Goal: Task Accomplishment & Management: Complete application form

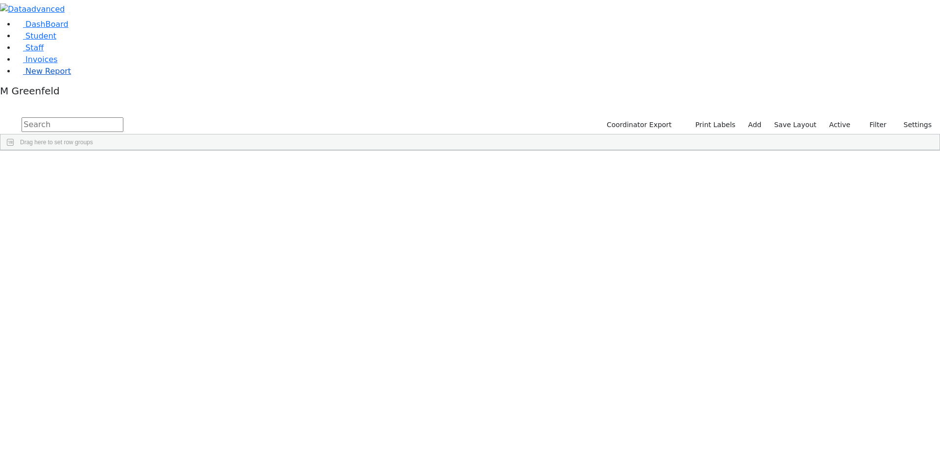
click at [46, 76] on link "New Report" at bounding box center [43, 71] width 55 height 9
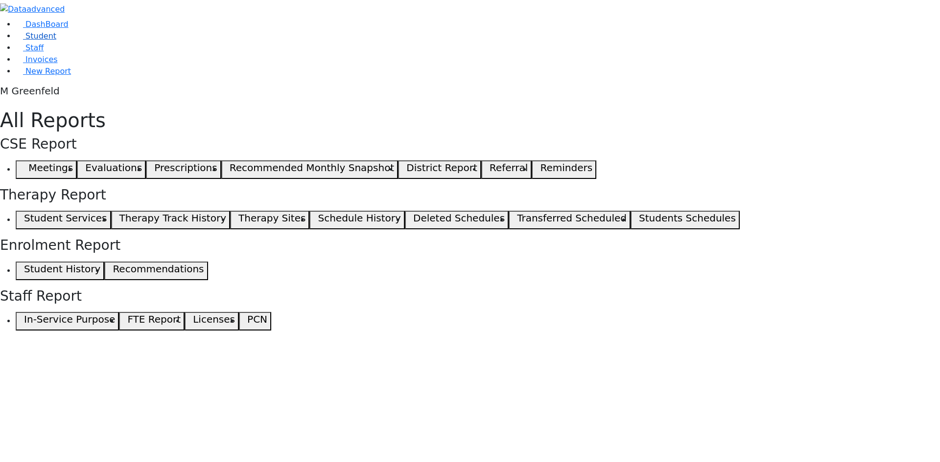
click at [25, 41] on span "Student" at bounding box center [40, 35] width 31 height 9
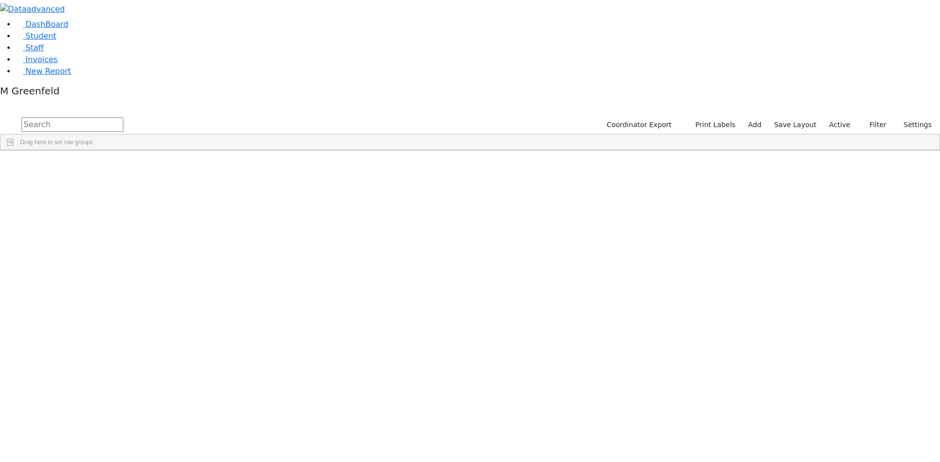
click at [123, 117] on input "text" at bounding box center [73, 124] width 102 height 15
type input "R"
click at [834, 117] on label "Active" at bounding box center [840, 124] width 30 height 15
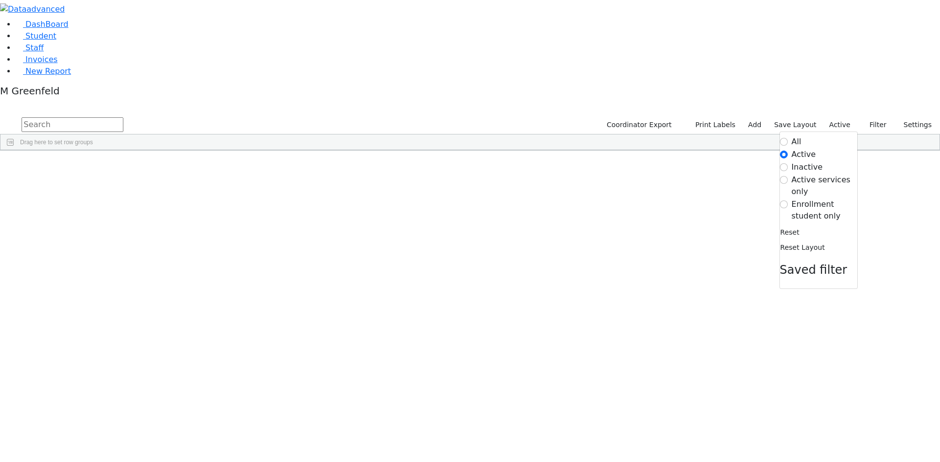
click at [806, 199] on label "Enrollment student only" at bounding box center [824, 210] width 66 height 23
click at [787, 201] on input "Enrollment student only" at bounding box center [784, 205] width 8 height 8
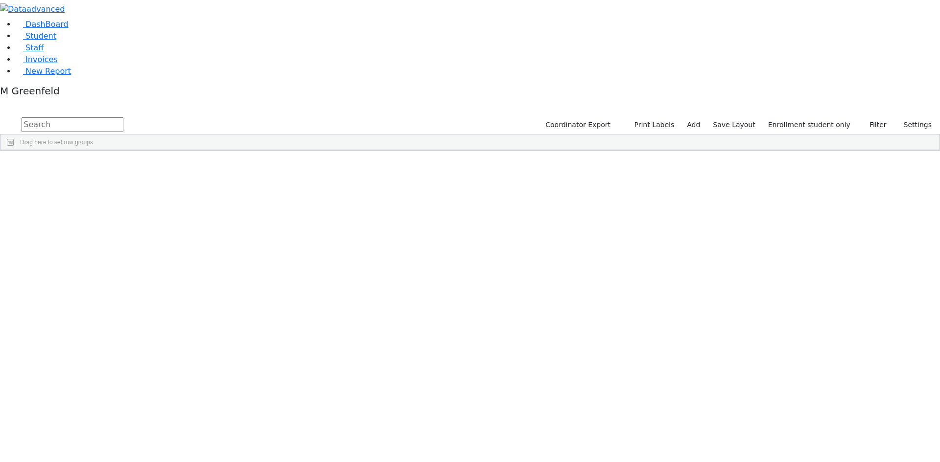
click at [123, 117] on input "text" at bounding box center [73, 124] width 102 height 15
type input "Rosenberger"
click at [0, 115] on button "submit" at bounding box center [9, 124] width 19 height 19
click at [704, 117] on link "Add" at bounding box center [693, 124] width 22 height 15
select select "18"
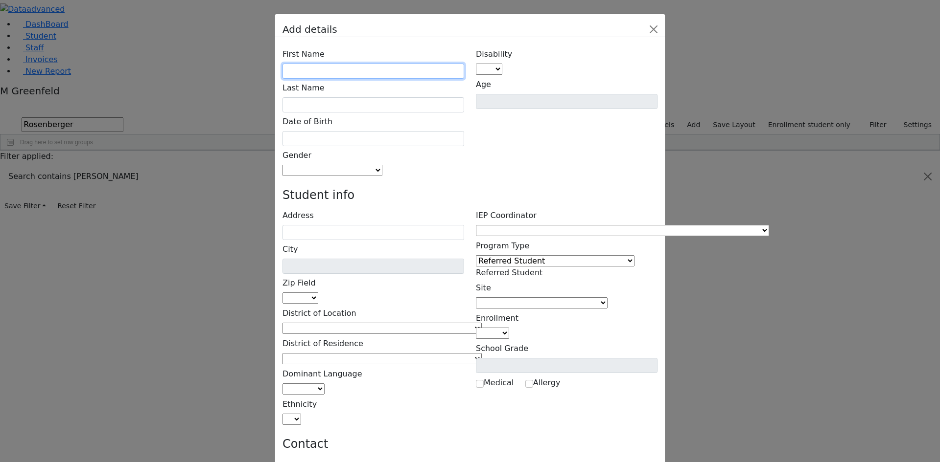
click at [351, 64] on input "text" at bounding box center [373, 71] width 182 height 15
type input "Joseph"
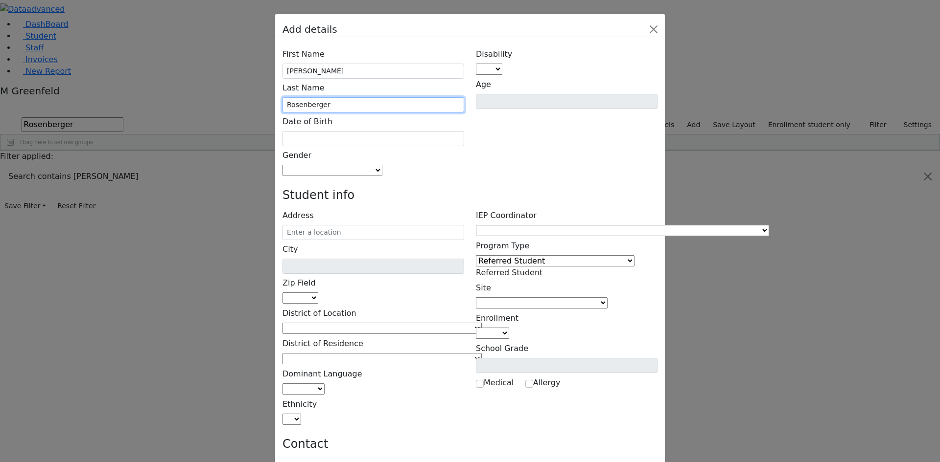
type input "Rosenberger"
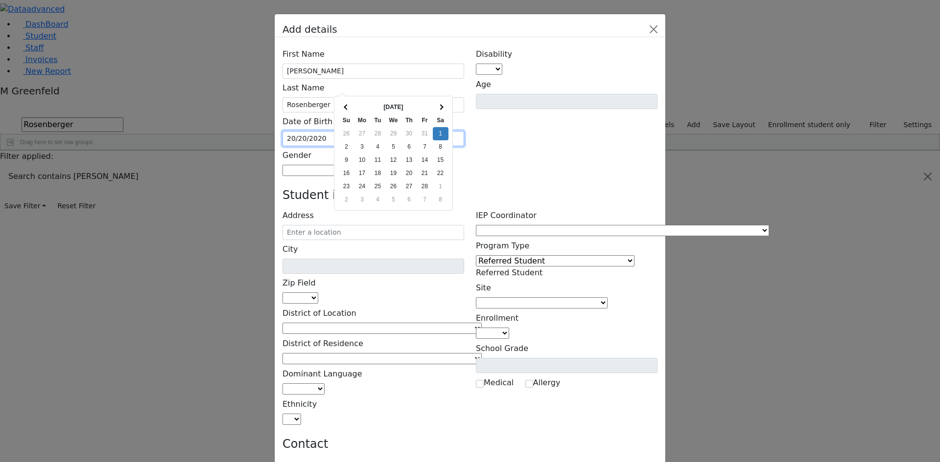
type input "02/01/2025"
click at [485, 92] on div "Disability AU DC ED EI ERS HI ID LD MD MR ND OHI OI PD SI SLI TBI VI D Age" at bounding box center [566, 111] width 193 height 132
click at [382, 166] on span at bounding box center [382, 170] width 0 height 9
select select "[DEMOGRAPHIC_DATA]"
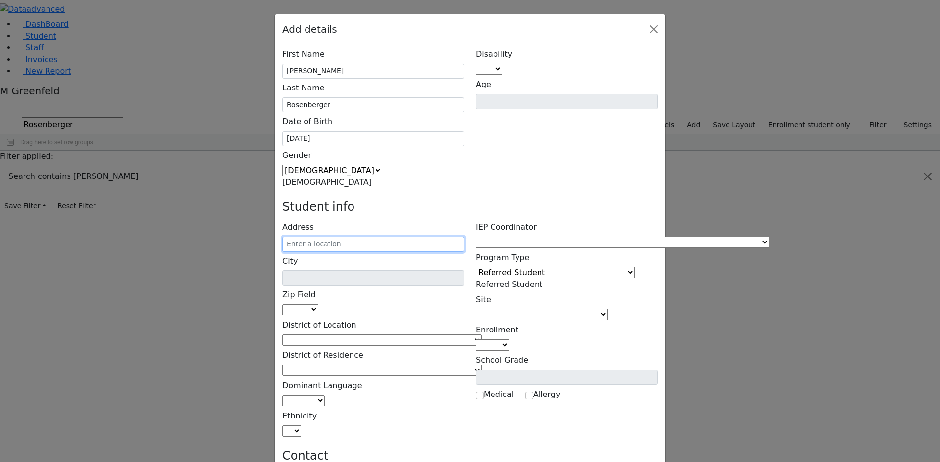
click at [373, 237] on input "text" at bounding box center [373, 244] width 182 height 15
type input "4 Pennsylvania Ave"
type input "Monroe"
select select "10950"
click at [482, 336] on span at bounding box center [482, 340] width 0 height 9
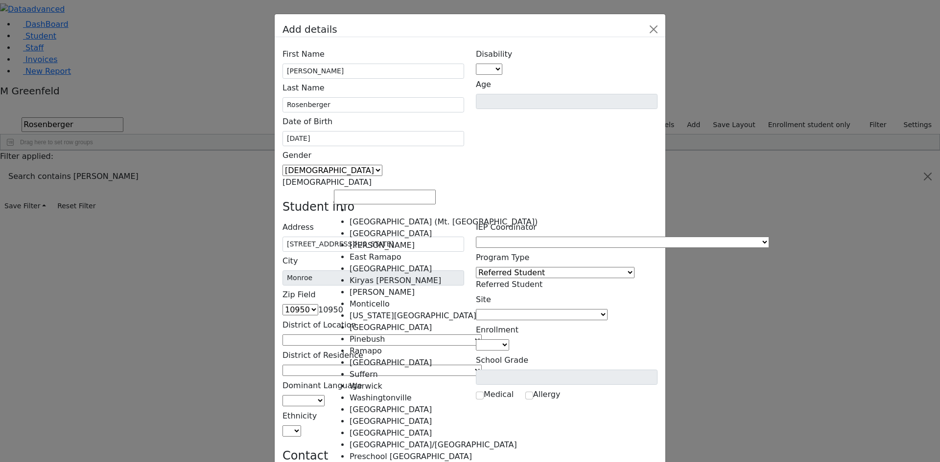
select select "7"
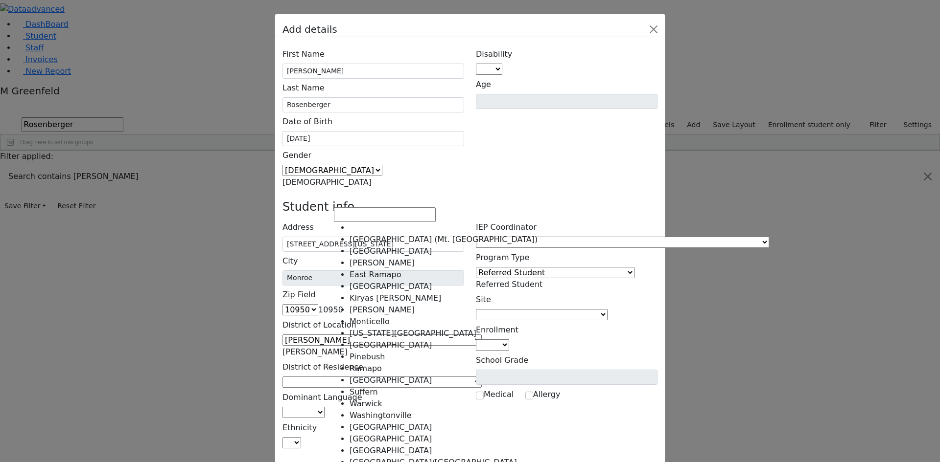
click at [482, 378] on span at bounding box center [482, 382] width 0 height 9
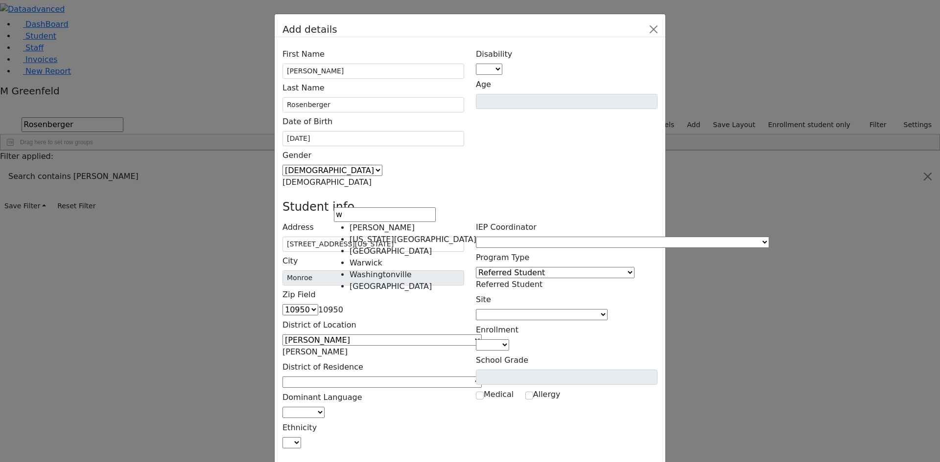
type input "w"
select select "16"
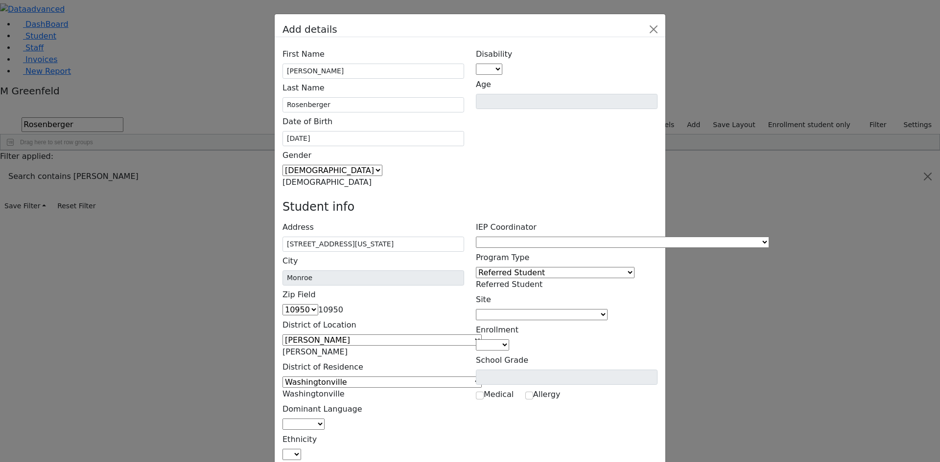
click at [324, 420] on span at bounding box center [324, 424] width 0 height 9
select select "1"
click at [301, 450] on span at bounding box center [301, 454] width 0 height 9
select select "5"
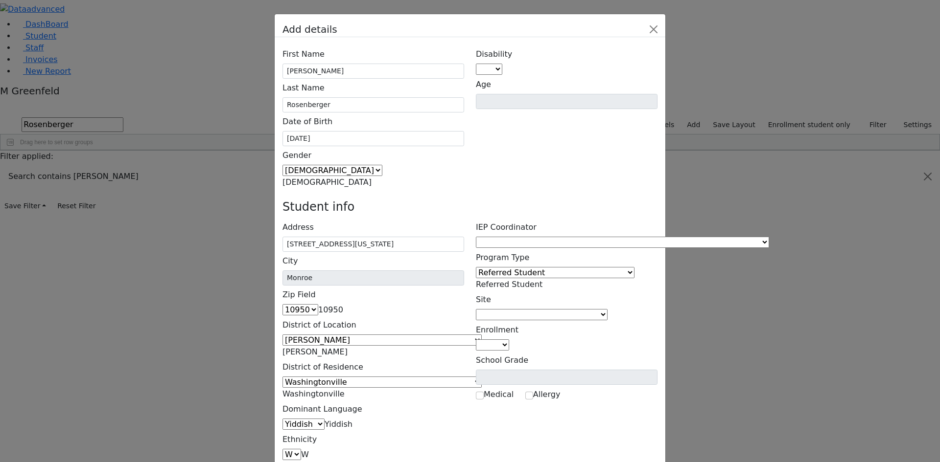
type input "Chana Rosenberger"
type input "4 Pennsylvania Ave"
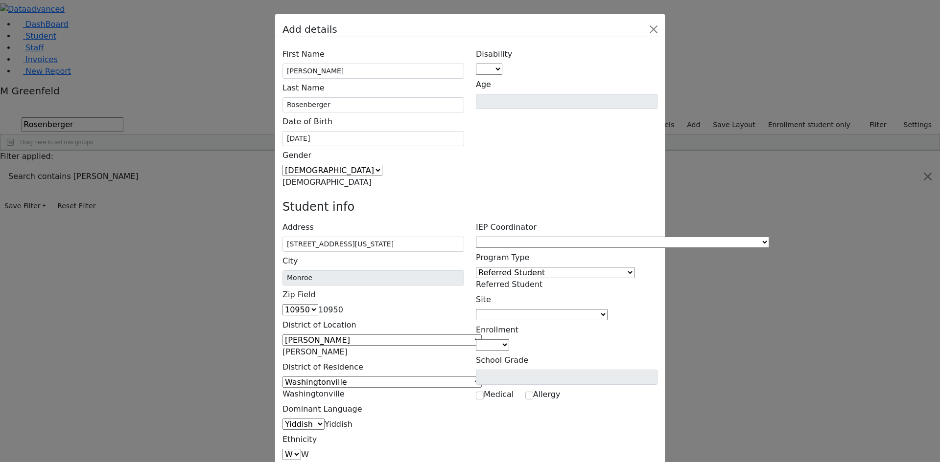
select select "10950"
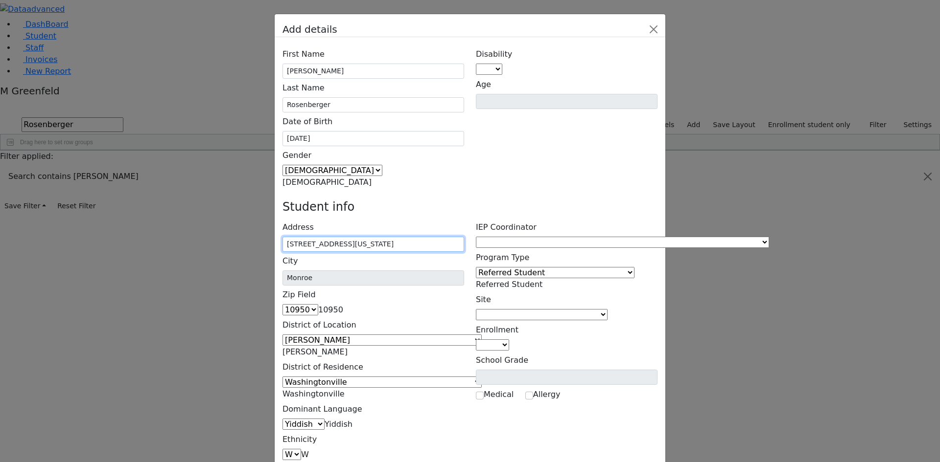
click at [415, 237] on input "4 Pennsylvania Ave" at bounding box center [373, 244] width 182 height 15
type input "4 Pennsylvania Ave Unit #102"
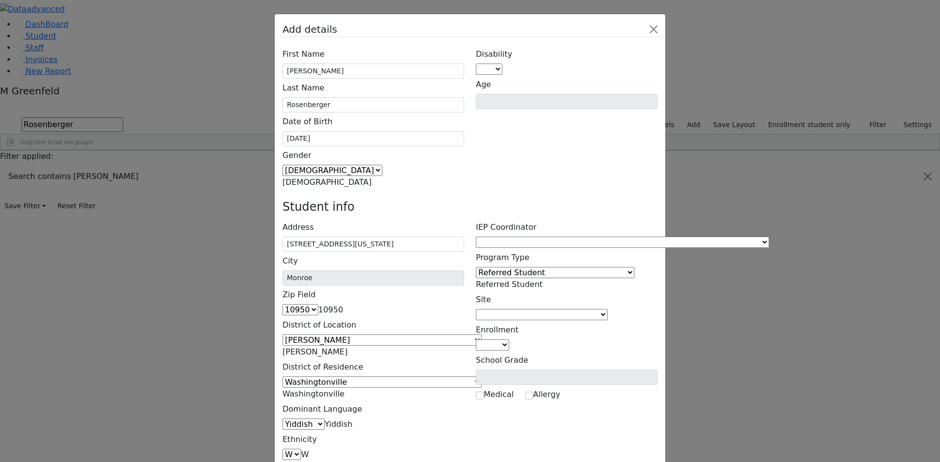
paste input "t9630256@gmail.com"
type input "t9630256@gmail.com"
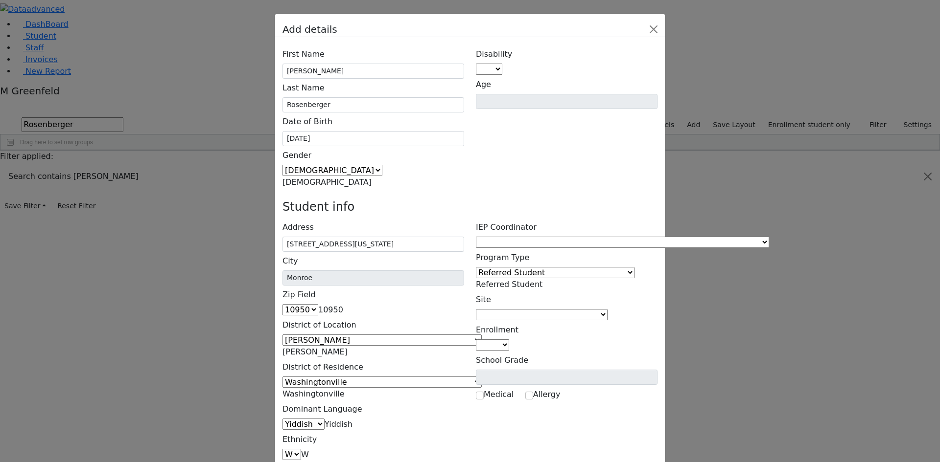
paste input "(347) 585-3089"
type input "(347) 585-3089"
paste input "(347) 585-3089"
type input "(347) 585-3089"
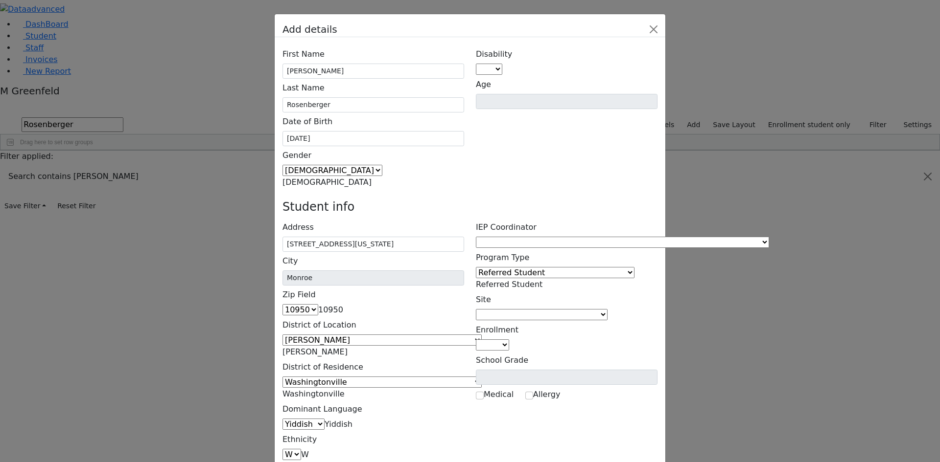
select select "Cell"
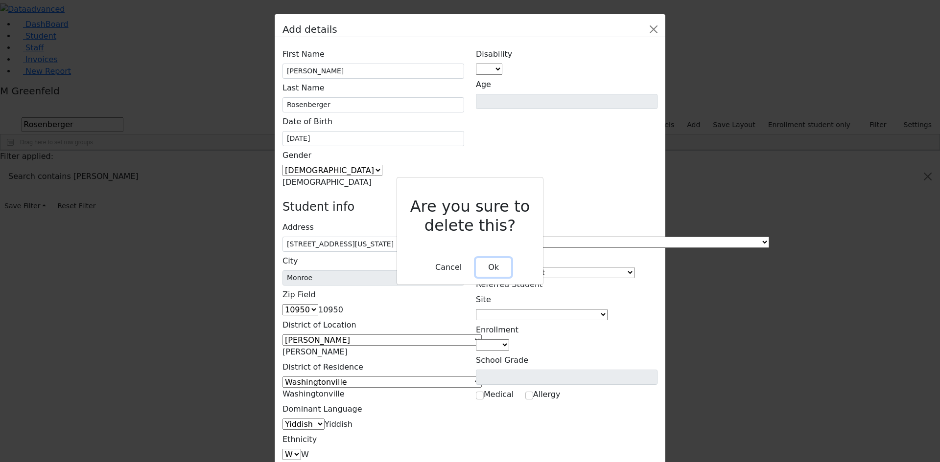
click at [498, 258] on button "Ok" at bounding box center [493, 267] width 35 height 19
type input "(347) 585-3089"
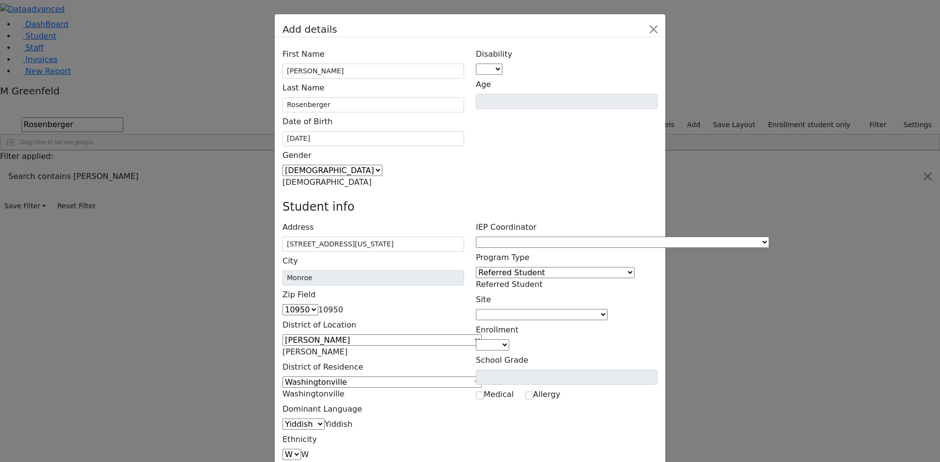
scroll to position [49, 0]
type input "Beryl Rosenberger"
type input "4 Pennsylvania Ave Unit #102"
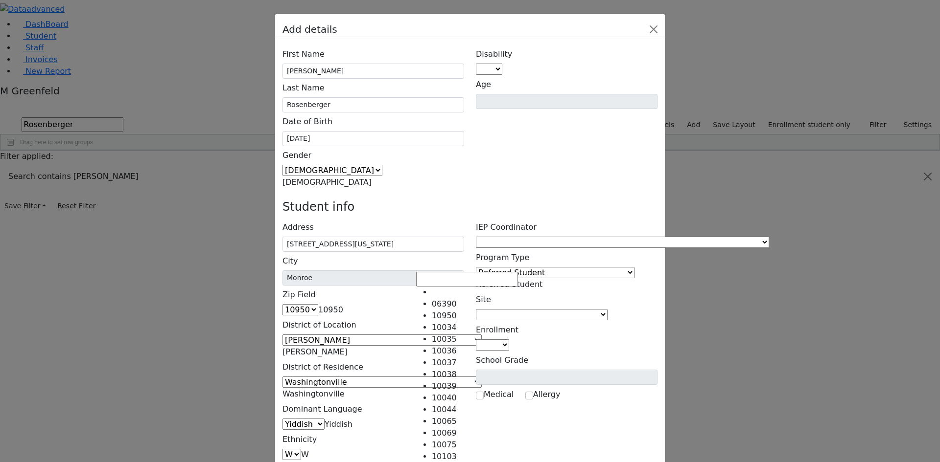
select select "10950"
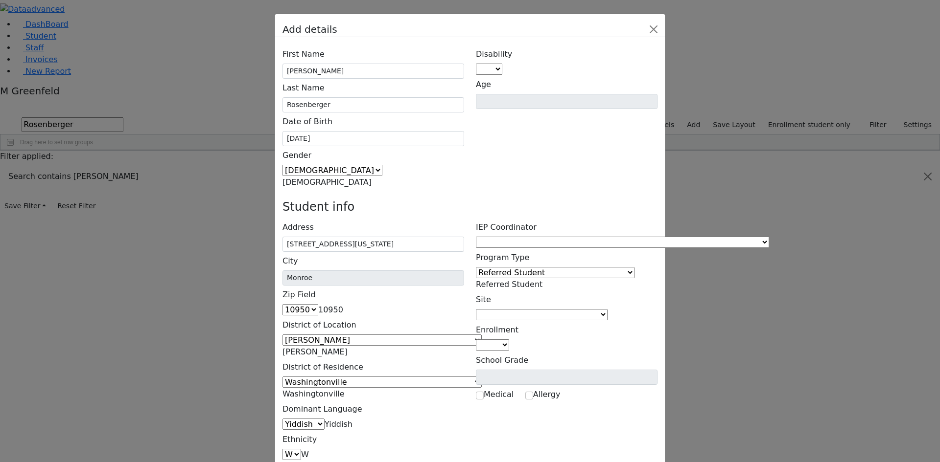
scroll to position [63, 0]
paste input "(917) 202-1098"
type input "(917) 202-1098"
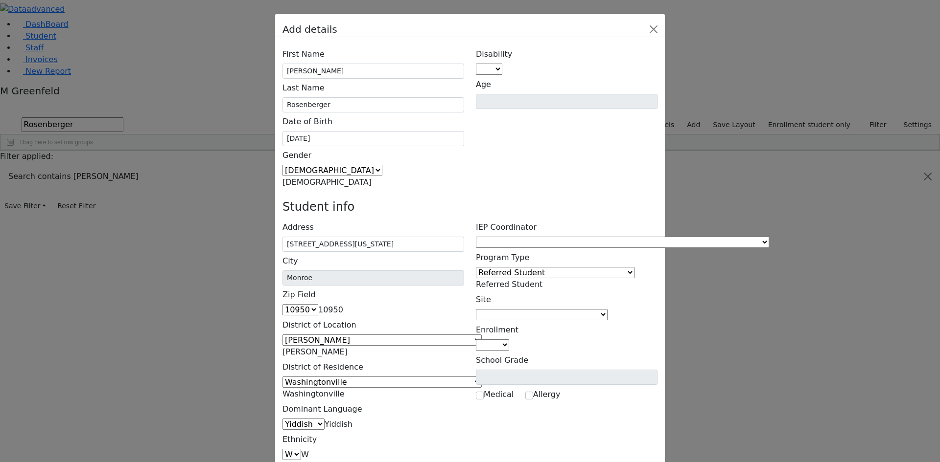
select select "Cell"
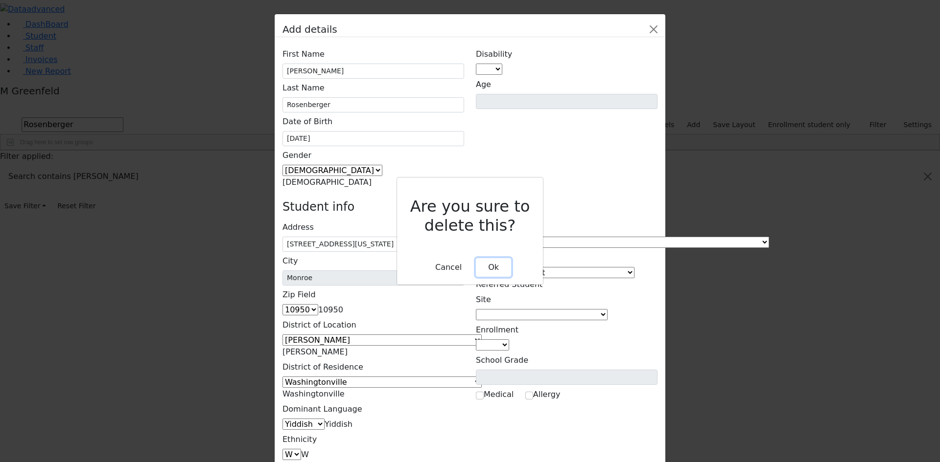
click at [481, 258] on button "Ok" at bounding box center [493, 267] width 35 height 19
type input "(347) 585-3089"
type input "(917) 202-1098"
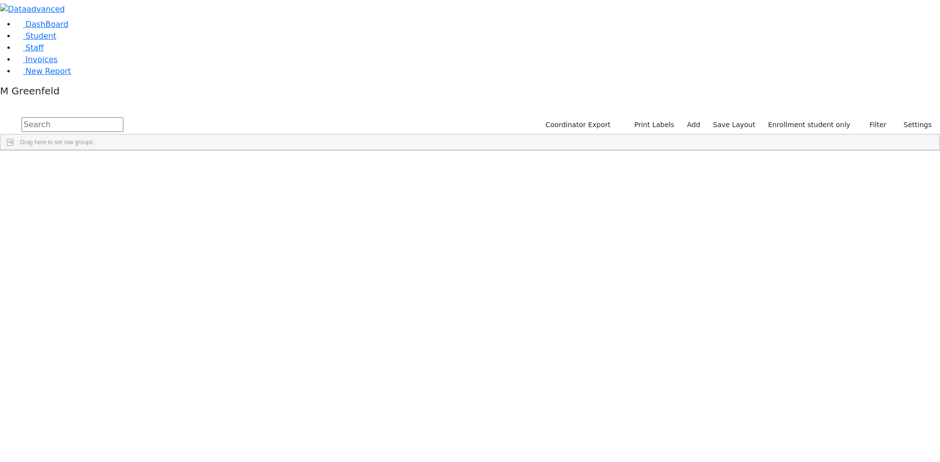
scroll to position [169, 0]
click at [192, 409] on div "02/01/2025" at bounding box center [168, 416] width 47 height 14
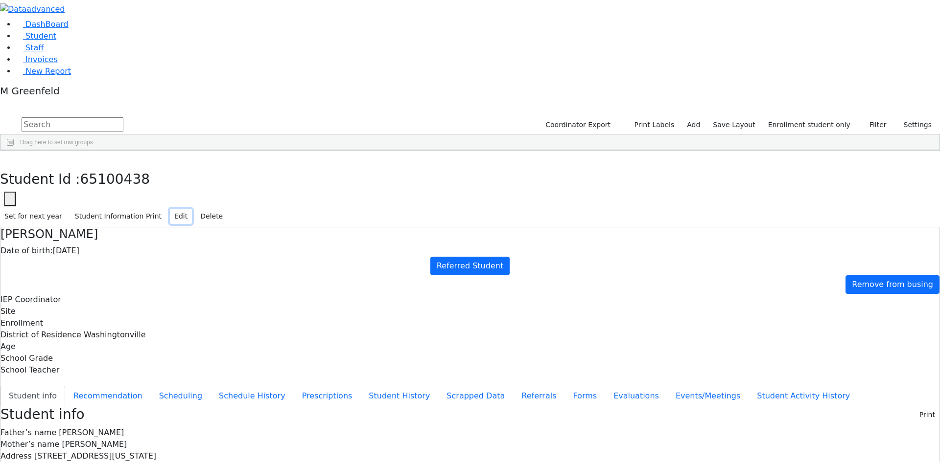
click at [192, 209] on button "Edit" at bounding box center [181, 216] width 22 height 15
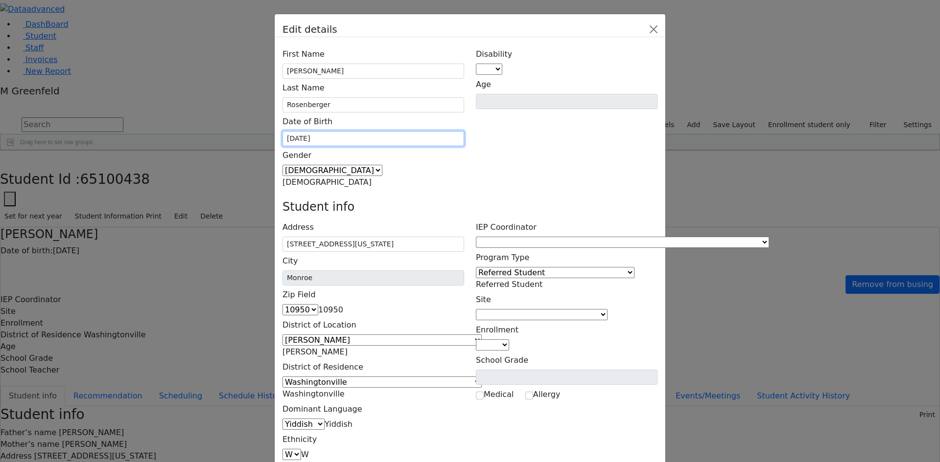
click at [347, 131] on input "02/01/2025" at bounding box center [373, 138] width 182 height 15
drag, startPoint x: 348, startPoint y: 83, endPoint x: 389, endPoint y: 82, distance: 40.6
click at [389, 131] on input "02/01/2025" at bounding box center [373, 138] width 182 height 15
type input "02/20/2020"
click at [769, 238] on span at bounding box center [769, 242] width 0 height 9
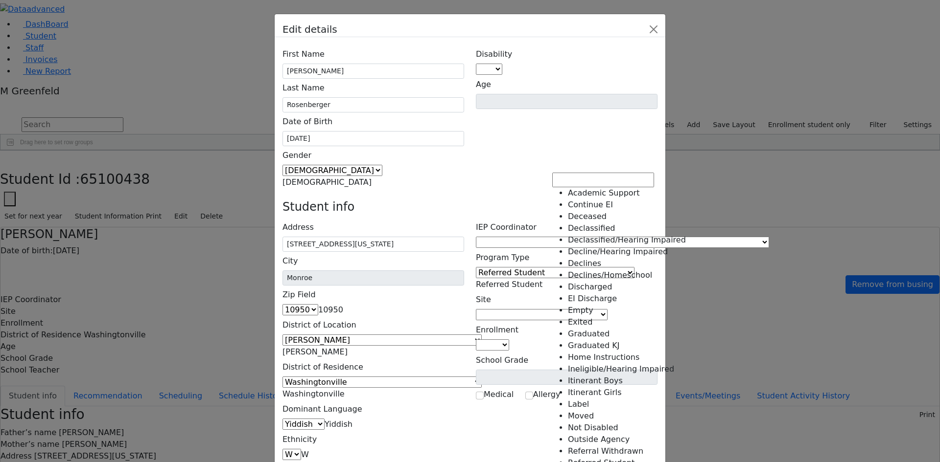
click at [542, 280] on span "Referred Student" at bounding box center [509, 284] width 67 height 9
select select "11"
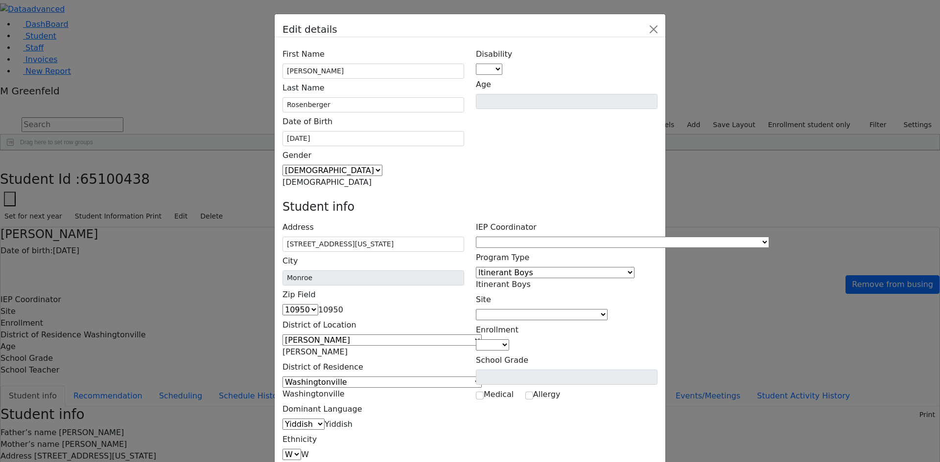
click at [607, 310] on span at bounding box center [607, 314] width 0 height 9
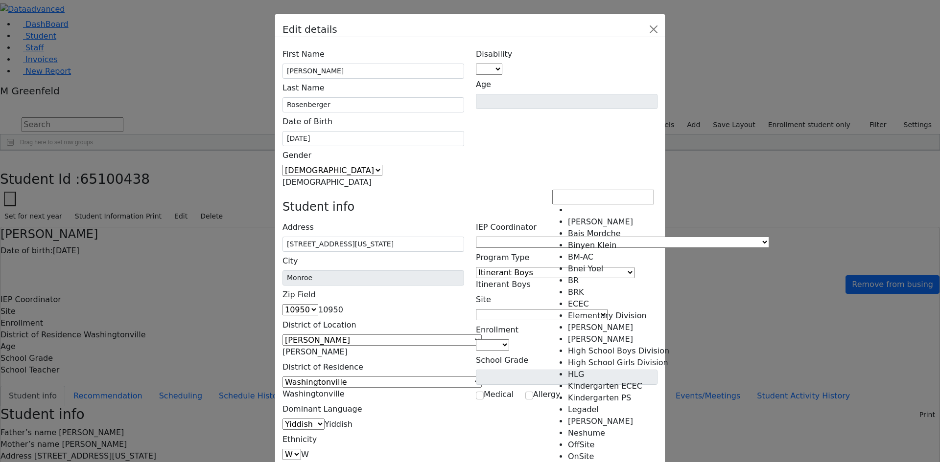
scroll to position [178, 0]
select select "14"
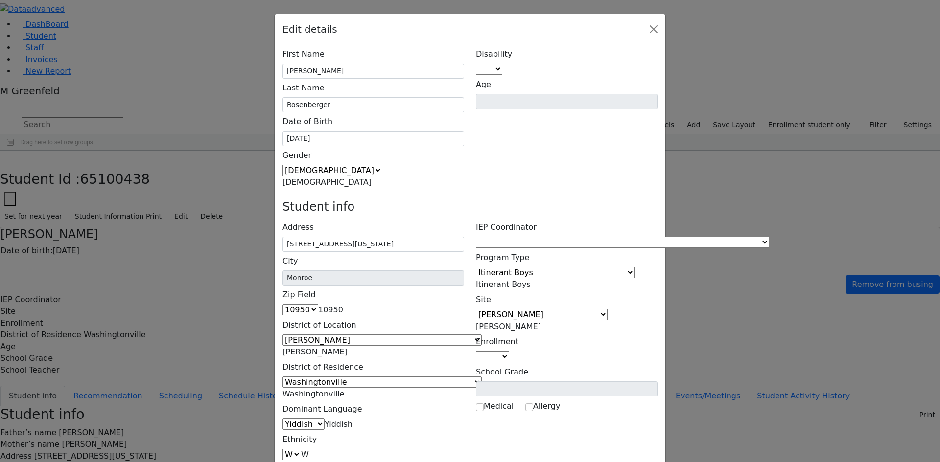
click at [509, 352] on span at bounding box center [509, 356] width 0 height 9
select select "7"
click at [502, 65] on span at bounding box center [502, 69] width 0 height 9
select select "16"
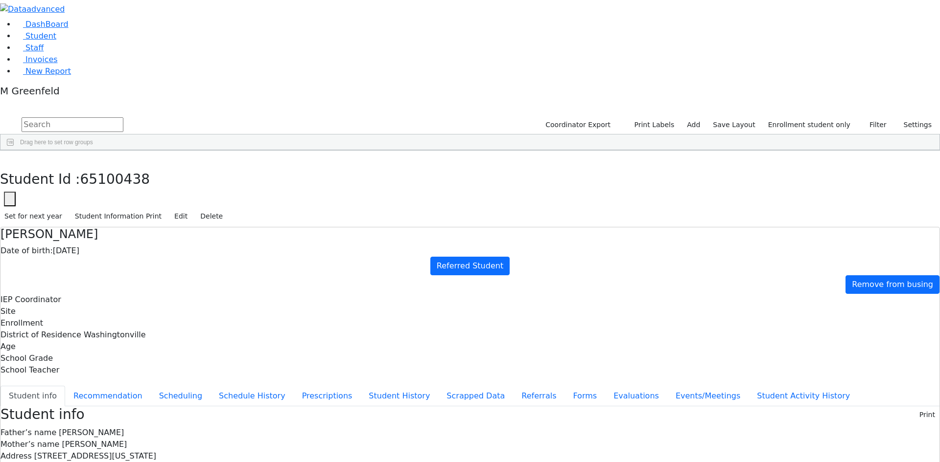
scroll to position [0, 0]
click at [151, 386] on button "Recommendation" at bounding box center [108, 396] width 86 height 21
checkbox input "true"
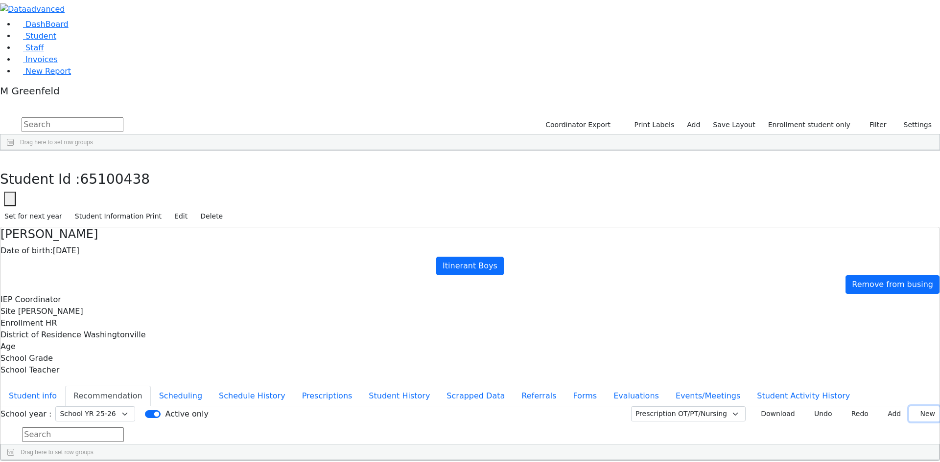
click at [910, 407] on button "New" at bounding box center [924, 414] width 30 height 15
type input "2025-09-19"
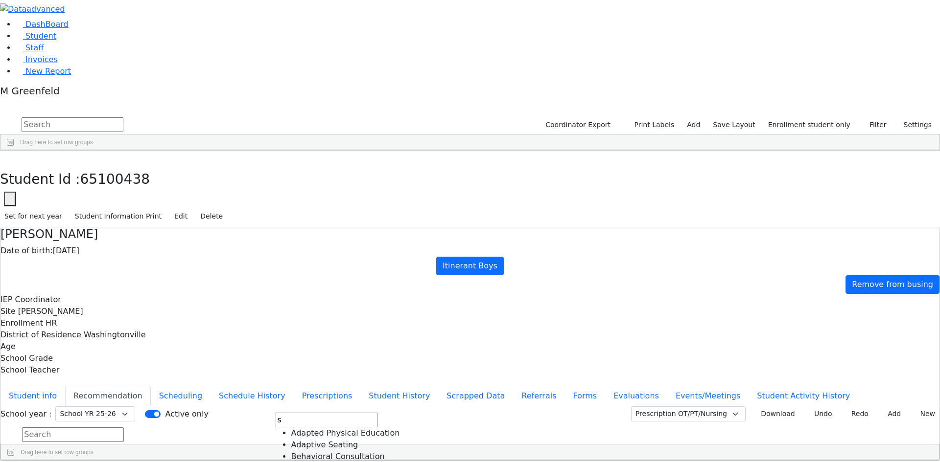
scroll to position [334, 0]
type input "s"
drag, startPoint x: 536, startPoint y: 298, endPoint x: 606, endPoint y: 250, distance: 84.8
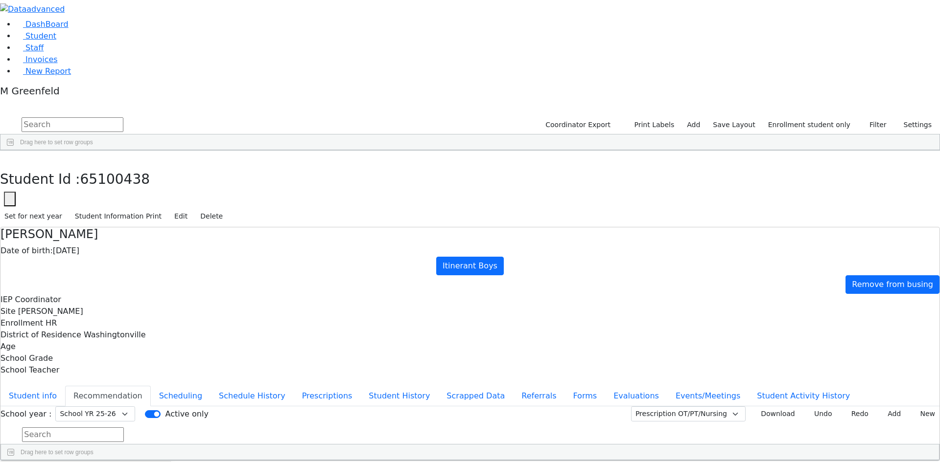
click at [876, 407] on button "Add" at bounding box center [890, 414] width 28 height 15
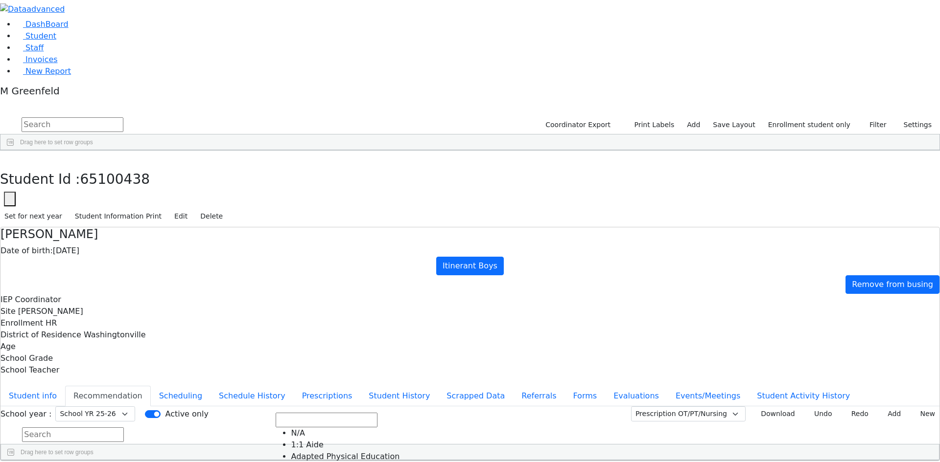
scroll to position [147, 0]
click at [210, 386] on button "Scheduling" at bounding box center [181, 396] width 60 height 21
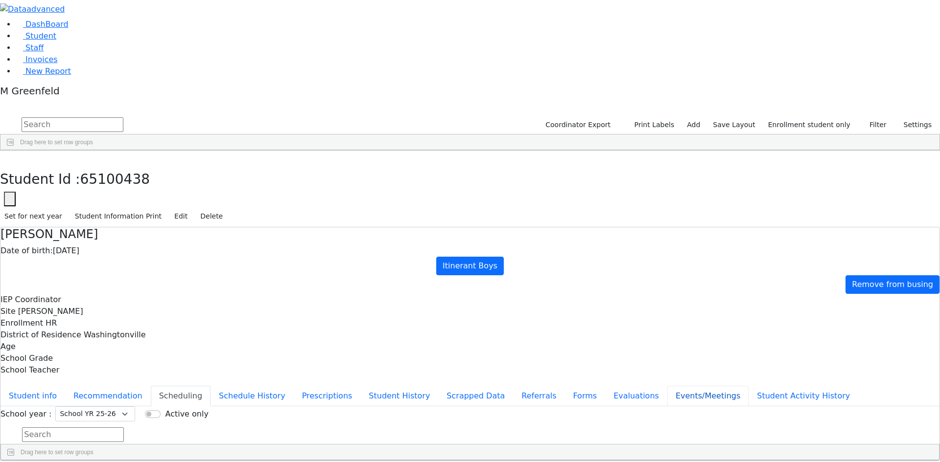
click at [667, 386] on button "Events/Meetings" at bounding box center [707, 396] width 81 height 21
click at [917, 407] on button "New" at bounding box center [924, 414] width 30 height 15
type input "2025-09-19"
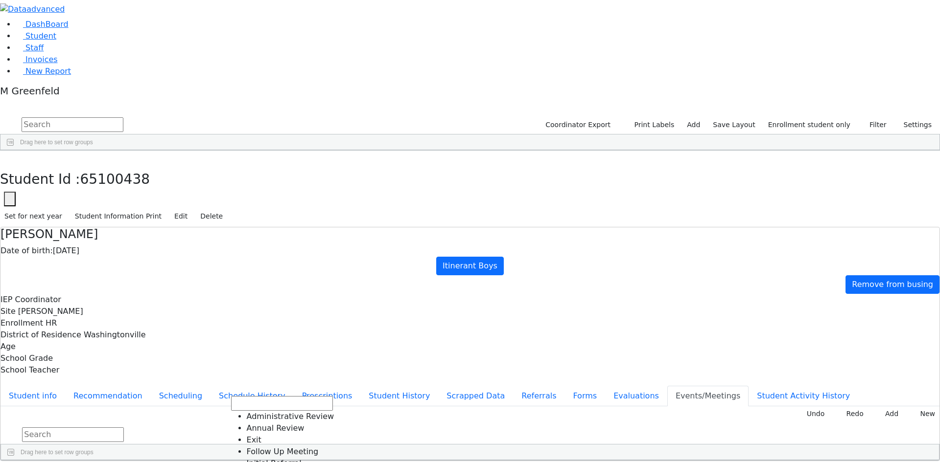
scroll to position [0, 0]
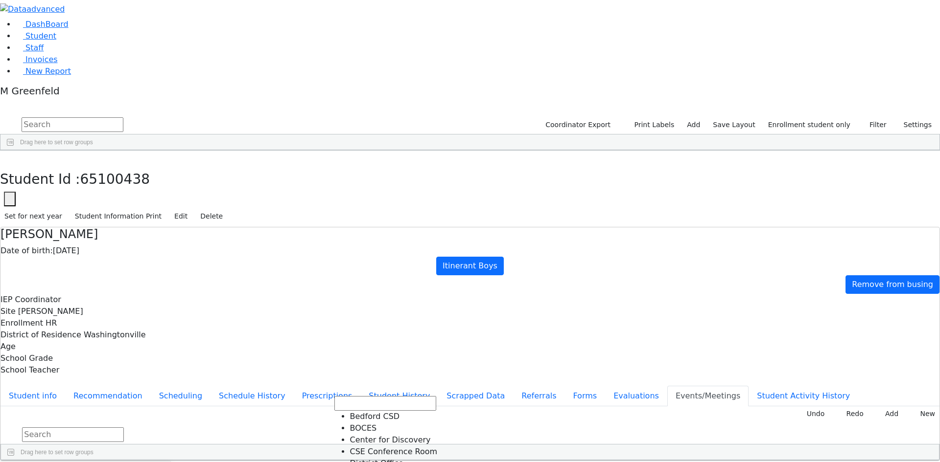
scroll to position [98, 0]
click at [65, 386] on button "Student info" at bounding box center [32, 396] width 65 height 21
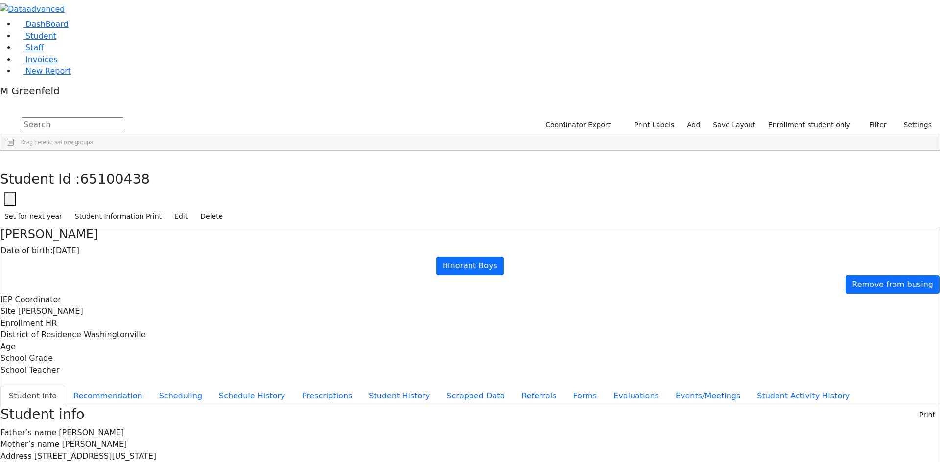
scroll to position [0, 0]
drag, startPoint x: 514, startPoint y: 370, endPoint x: 590, endPoint y: 371, distance: 75.9
copy span "(347) 585-3089"
click at [16, 192] on button "button" at bounding box center [10, 199] width 12 height 15
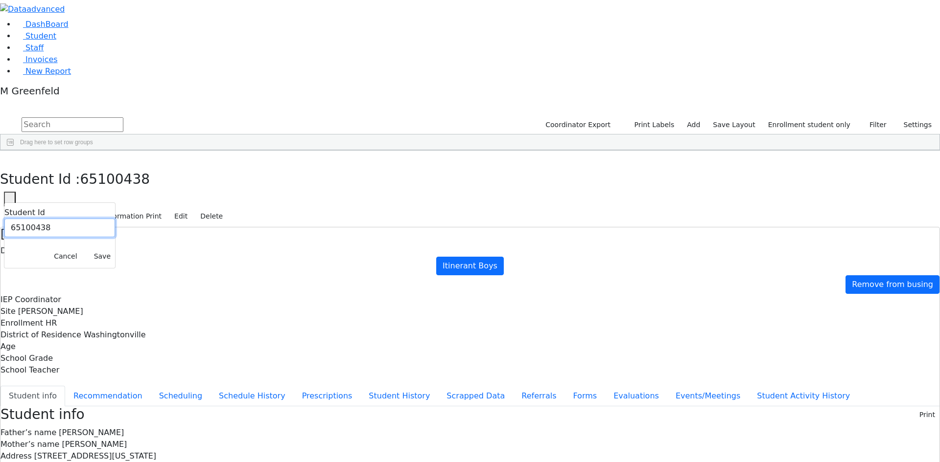
drag, startPoint x: 260, startPoint y: 58, endPoint x: 323, endPoint y: 60, distance: 63.2
click at [115, 219] on input "65100438" at bounding box center [59, 228] width 111 height 19
paste input "1389"
type input "6511389"
click at [115, 249] on button "Save" at bounding box center [102, 256] width 25 height 15
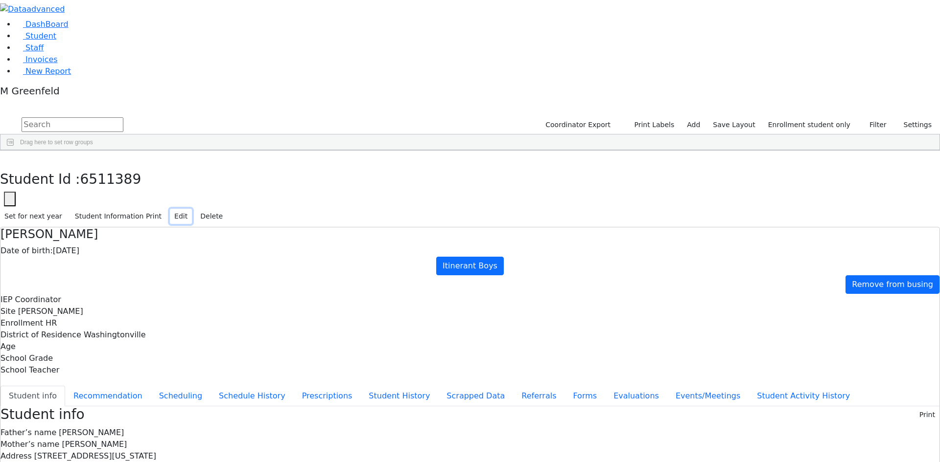
click at [192, 209] on button "Edit" at bounding box center [181, 216] width 22 height 15
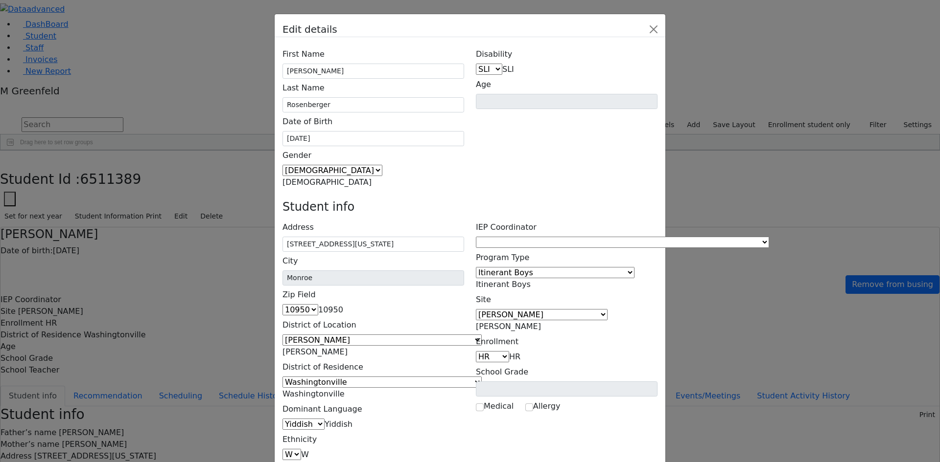
click at [352, 420] on span "Yiddish" at bounding box center [338, 424] width 28 height 9
select select "2"
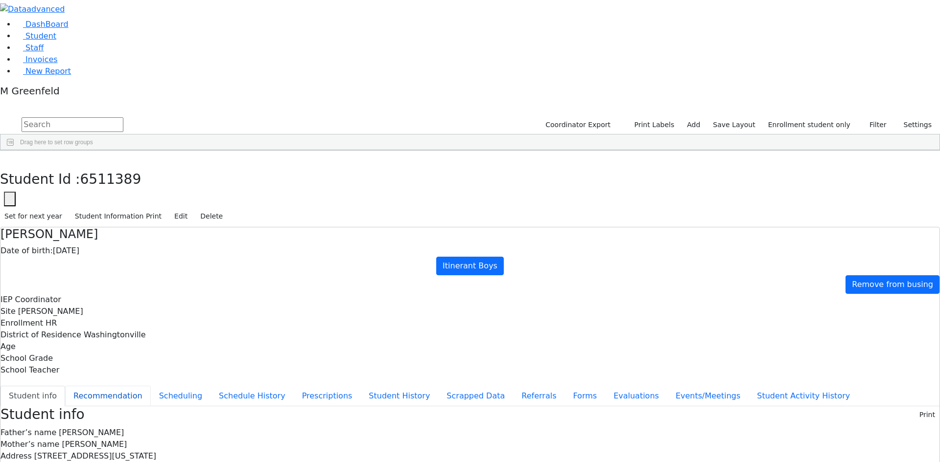
click at [151, 386] on button "Recommendation" at bounding box center [108, 396] width 86 height 21
checkbox input "true"
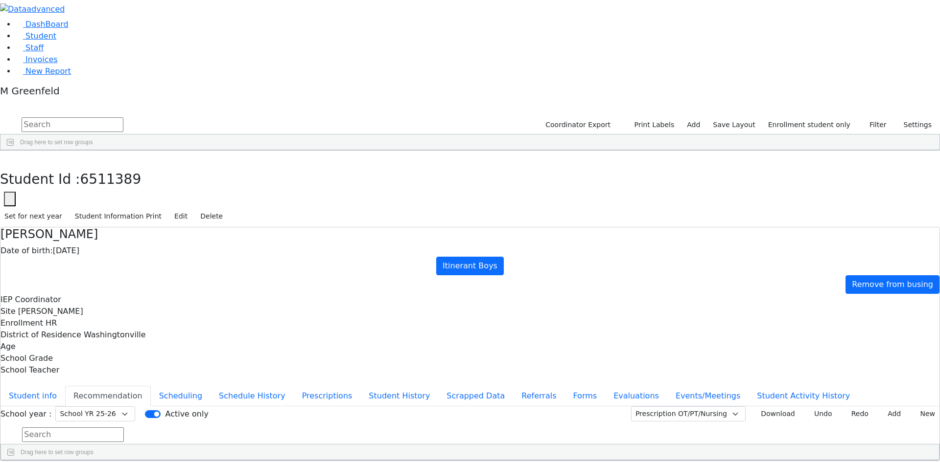
click at [65, 386] on button "Student info" at bounding box center [32, 396] width 65 height 21
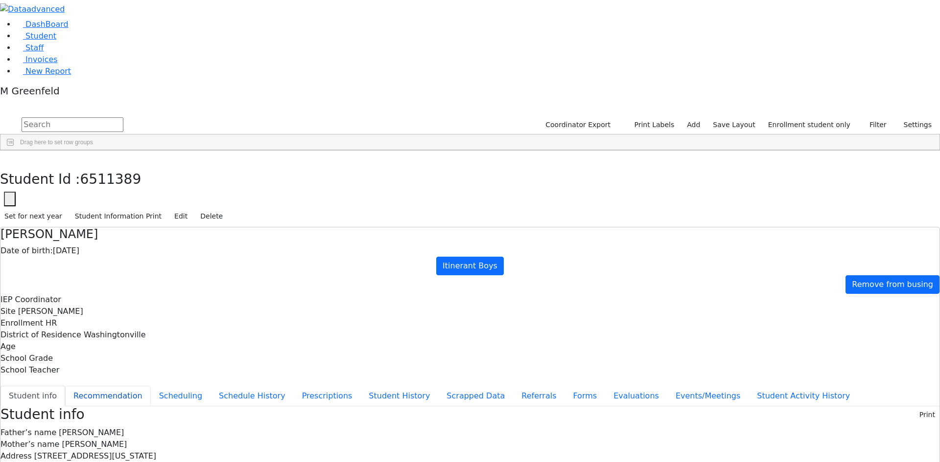
click at [151, 386] on button "Recommendation" at bounding box center [108, 396] width 86 height 21
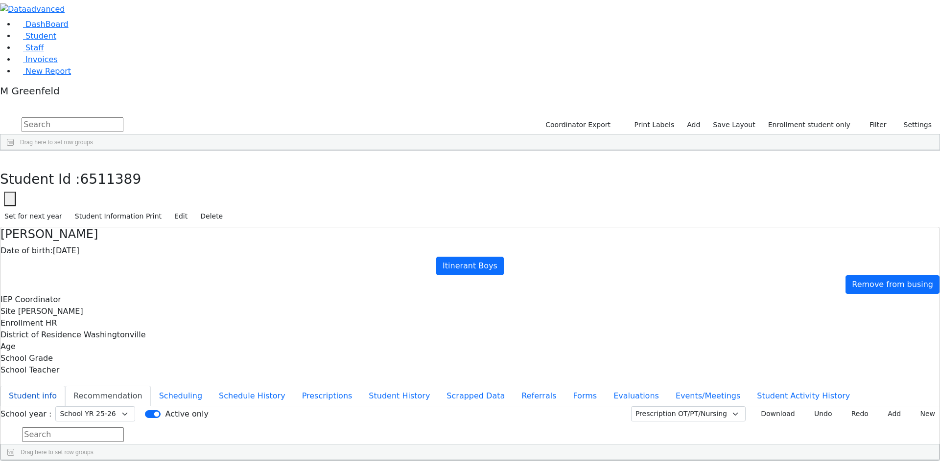
click at [65, 386] on button "Student info" at bounding box center [32, 396] width 65 height 21
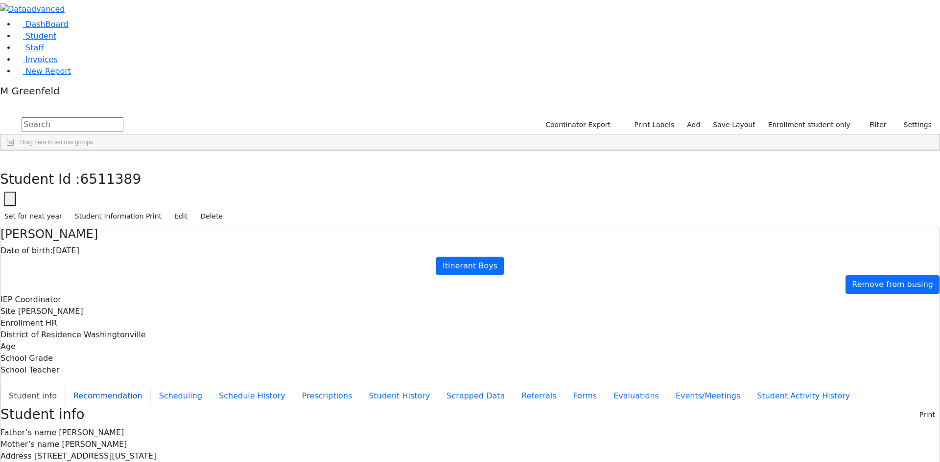
click at [151, 386] on button "Recommendation" at bounding box center [108, 396] width 86 height 21
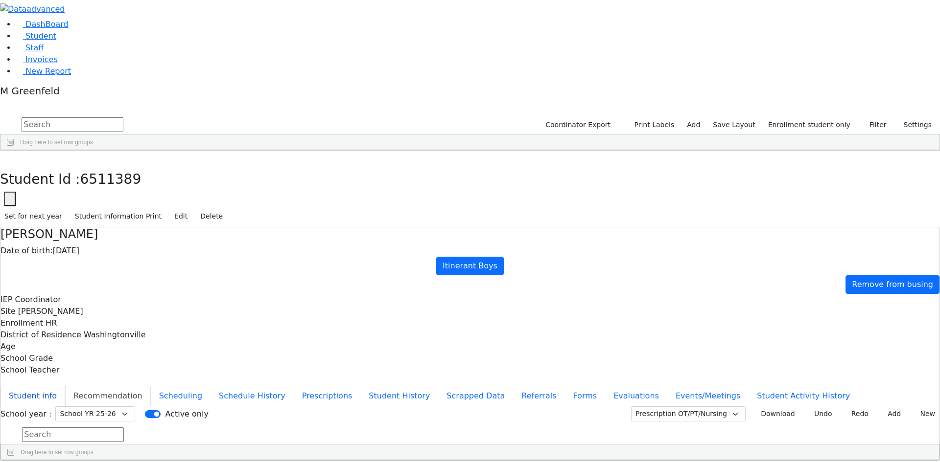
click at [65, 386] on button "Student info" at bounding box center [32, 396] width 65 height 21
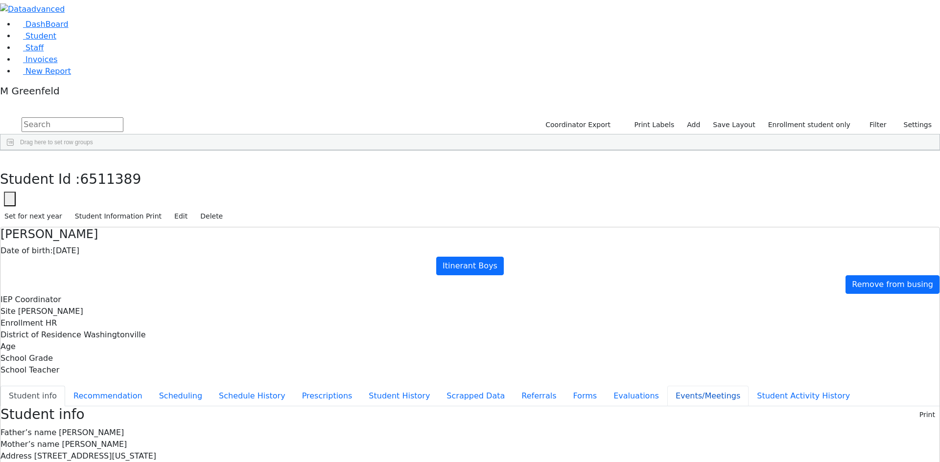
click at [667, 386] on button "Events/Meetings" at bounding box center [707, 396] width 81 height 21
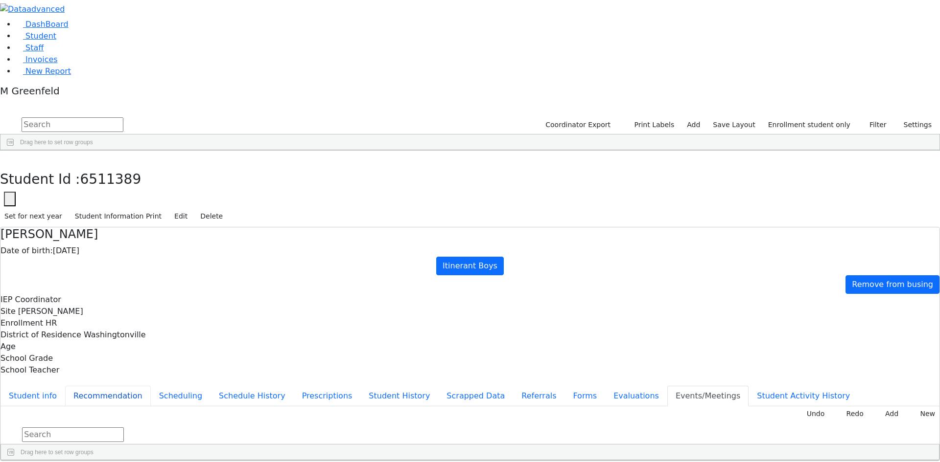
click at [151, 386] on button "Recommendation" at bounding box center [108, 396] width 86 height 21
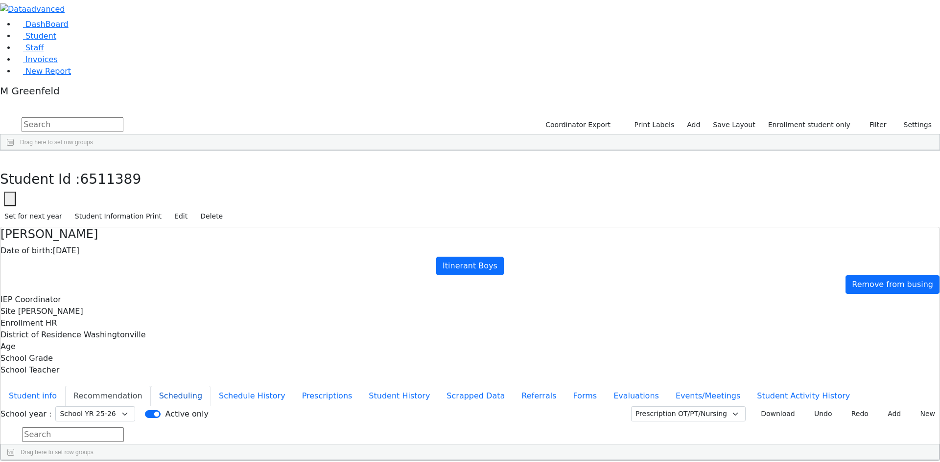
click at [210, 386] on button "Scheduling" at bounding box center [181, 396] width 60 height 21
click at [232, 228] on div "Joseph Rosenberger Date of birth: 02/20/2020 Itinerant Boys Remove from busing …" at bounding box center [469, 302] width 939 height 149
click at [65, 386] on button "Student info" at bounding box center [32, 396] width 65 height 21
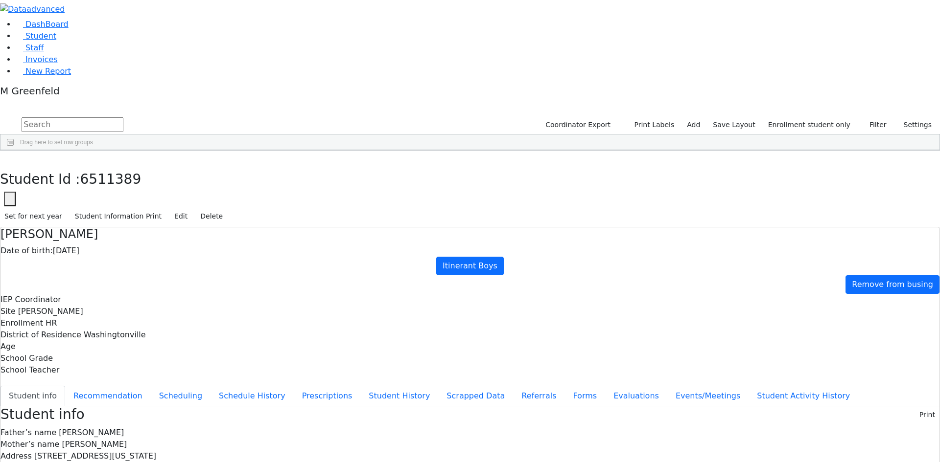
scroll to position [4, 0]
drag, startPoint x: 512, startPoint y: 381, endPoint x: 679, endPoint y: 384, distance: 167.4
drag, startPoint x: 514, startPoint y: 379, endPoint x: 623, endPoint y: 377, distance: 109.6
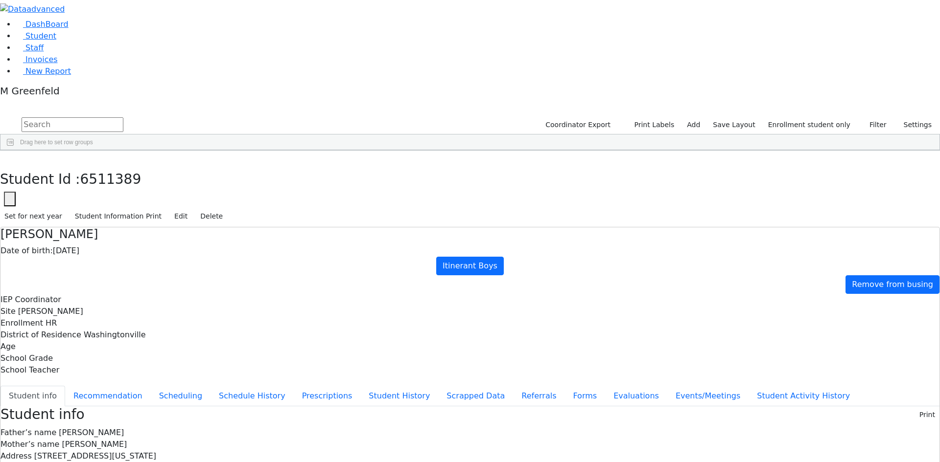
copy span "t9630256@gmail.com"
drag, startPoint x: 511, startPoint y: 425, endPoint x: 565, endPoint y: 421, distance: 53.9
copy div "(917) 202-1098"
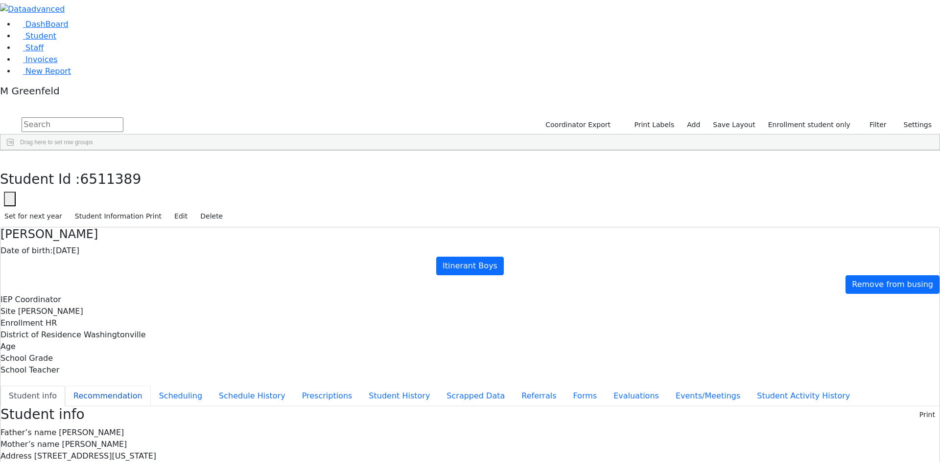
click at [151, 386] on button "Recommendation" at bounding box center [108, 396] width 86 height 21
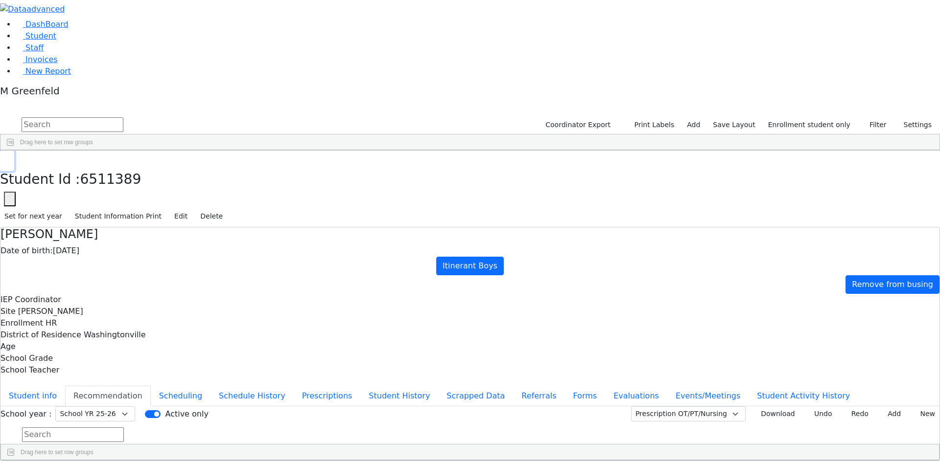
click at [4, 159] on use "button" at bounding box center [4, 159] width 0 height 0
click at [192, 354] on div "10/28/2022" at bounding box center [168, 361] width 47 height 14
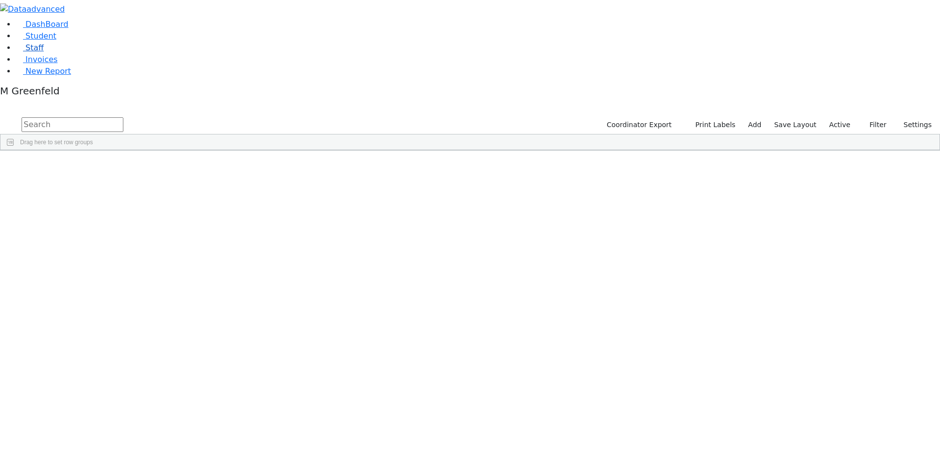
click at [41, 52] on link "Staff" at bounding box center [30, 47] width 28 height 9
click at [123, 117] on input "text" at bounding box center [73, 124] width 102 height 15
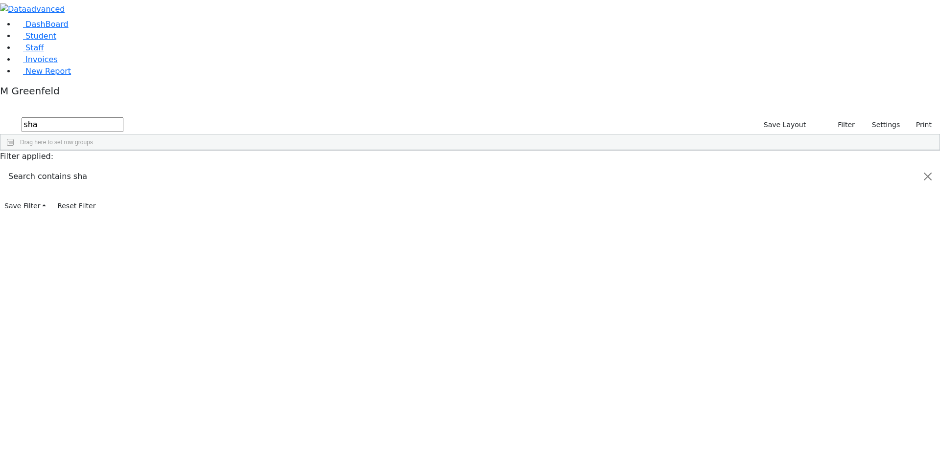
type input "sha"
click at [171, 303] on div "Sharon" at bounding box center [142, 310] width 58 height 14
click at [69, 29] on link "DashBoard" at bounding box center [42, 24] width 53 height 9
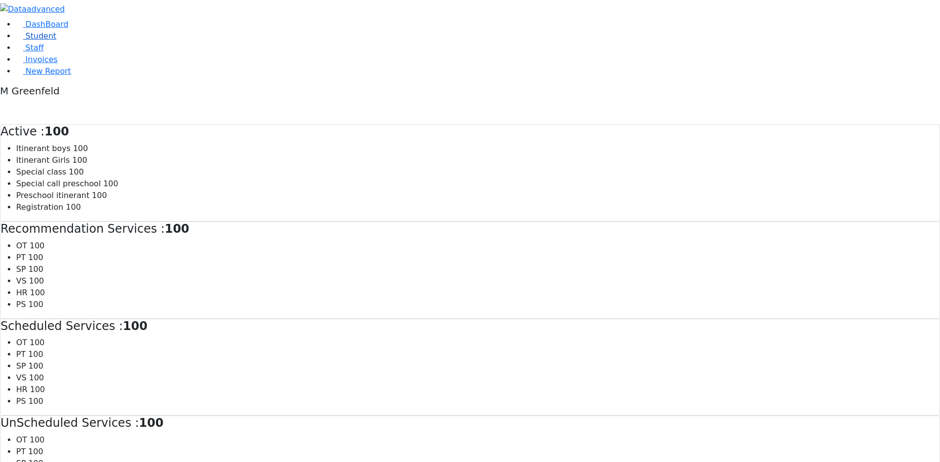
click at [56, 41] on link "Student" at bounding box center [36, 35] width 41 height 9
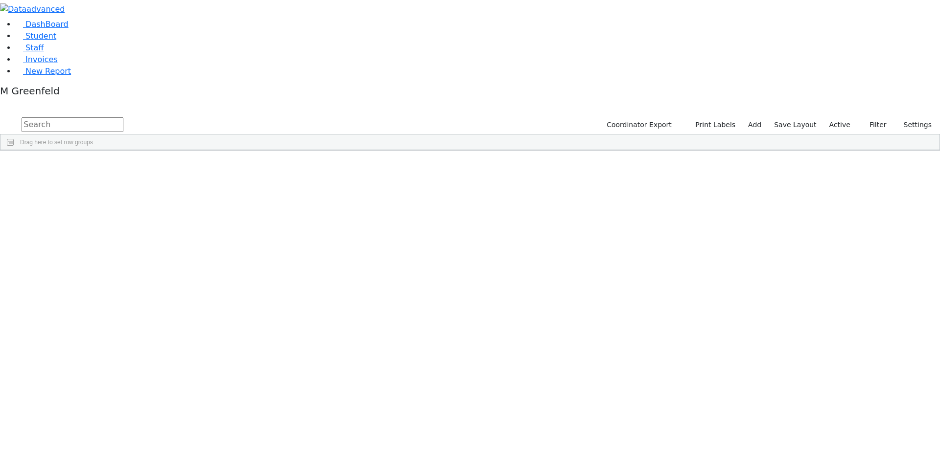
click at [123, 117] on input "text" at bounding box center [73, 124] width 102 height 15
type input "nafta"
click at [0, 115] on button "submit" at bounding box center [9, 124] width 19 height 19
click at [827, 117] on label "Active" at bounding box center [840, 124] width 30 height 15
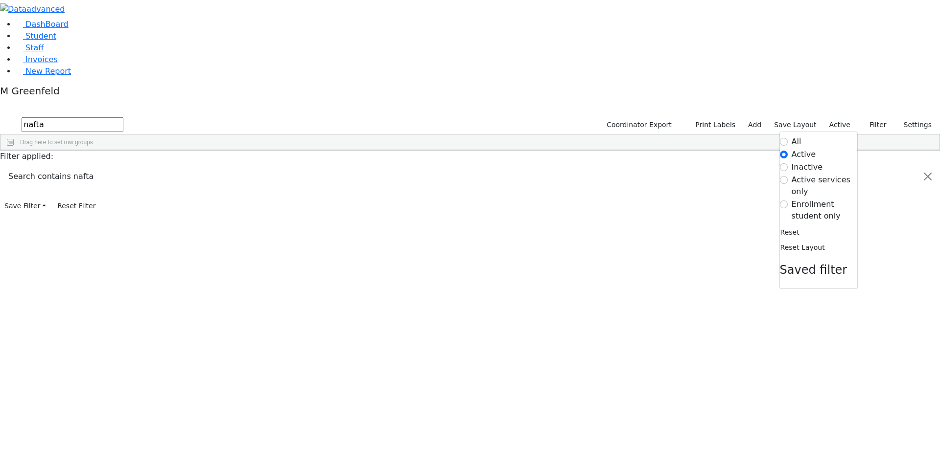
click at [802, 199] on label "Enrollment student only" at bounding box center [824, 210] width 66 height 23
click at [787, 201] on input "Enrollment student only" at bounding box center [784, 205] width 8 height 8
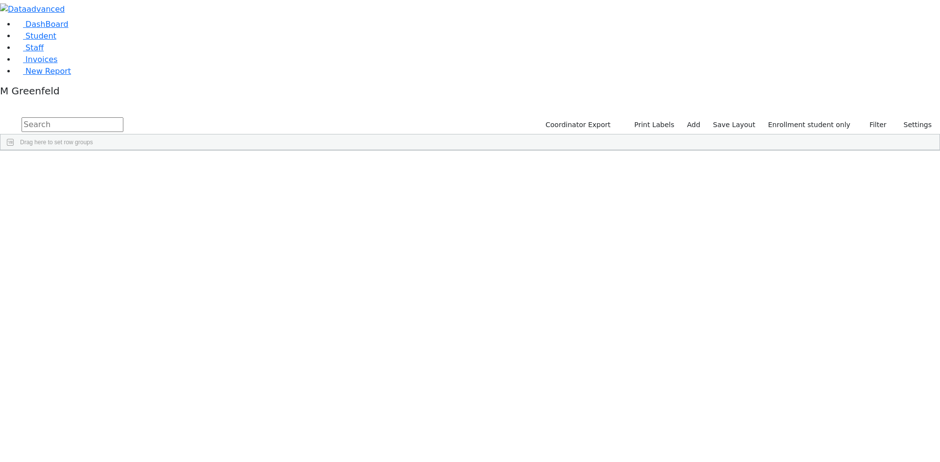
scroll to position [49, 0]
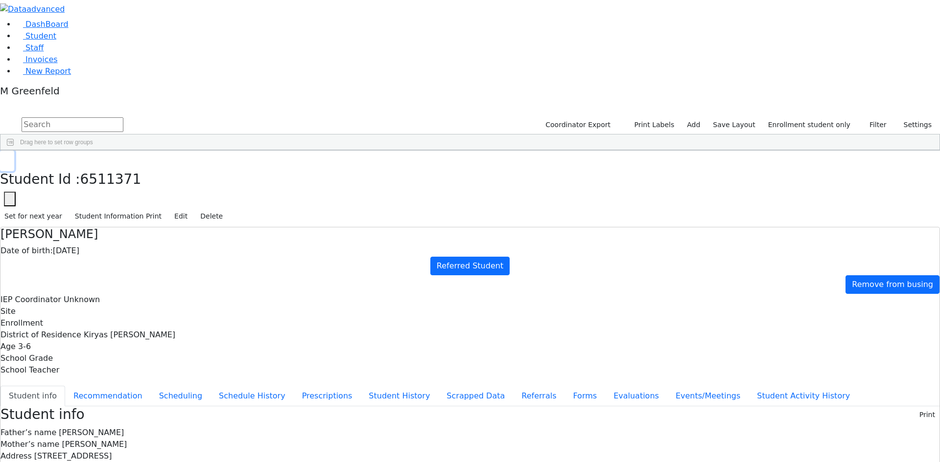
click at [10, 159] on icon "button" at bounding box center [6, 162] width 5 height 6
click at [667, 386] on button "Events/Meetings" at bounding box center [707, 396] width 81 height 21
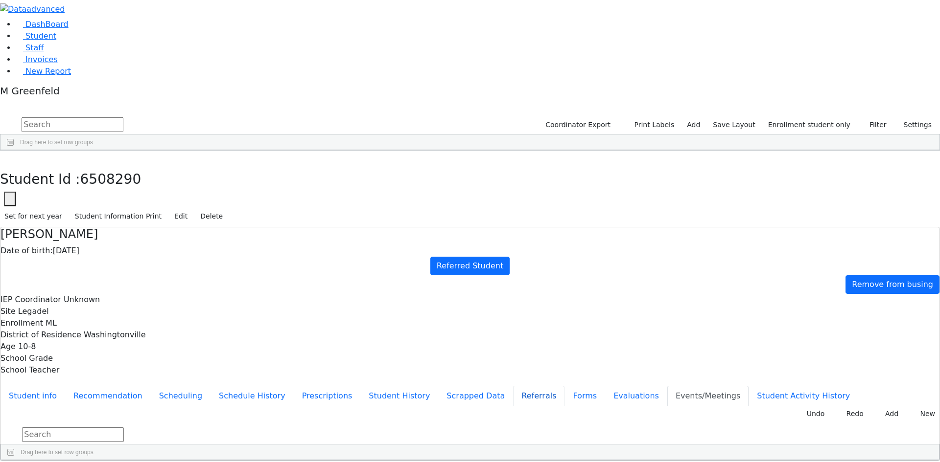
click at [513, 386] on button "Referrals" at bounding box center [538, 396] width 51 height 21
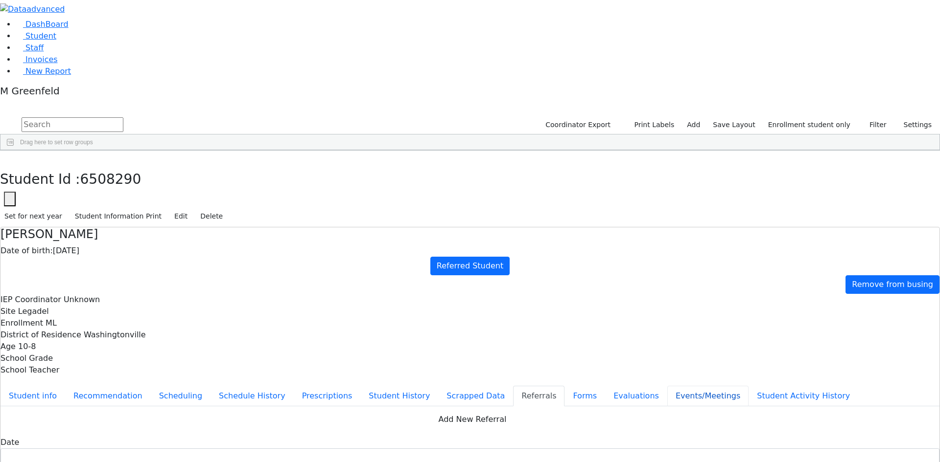
click at [667, 386] on button "Events/Meetings" at bounding box center [707, 396] width 81 height 21
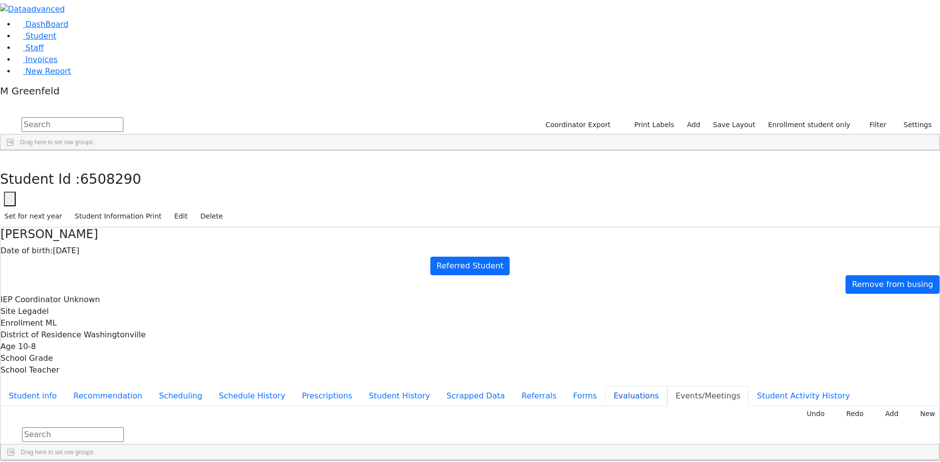
click at [605, 386] on button "Evaluations" at bounding box center [636, 396] width 62 height 21
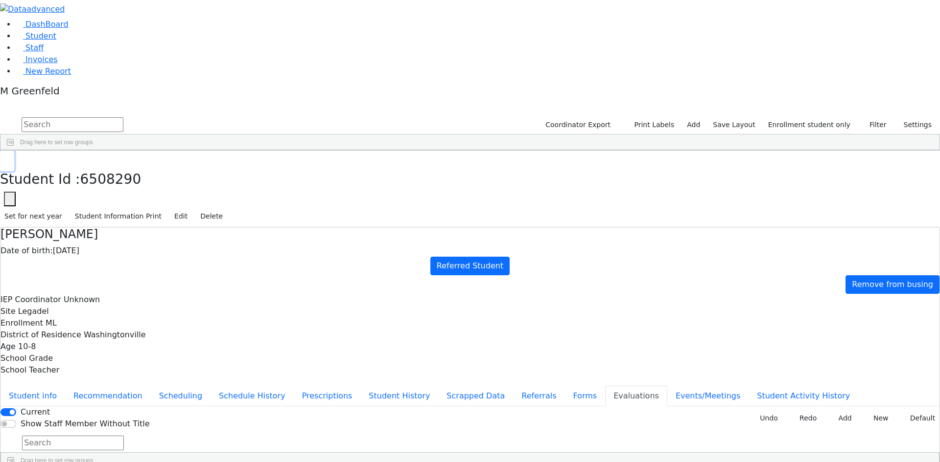
click at [14, 151] on button "button" at bounding box center [7, 161] width 14 height 21
click at [25, 52] on span "Staff" at bounding box center [34, 47] width 18 height 9
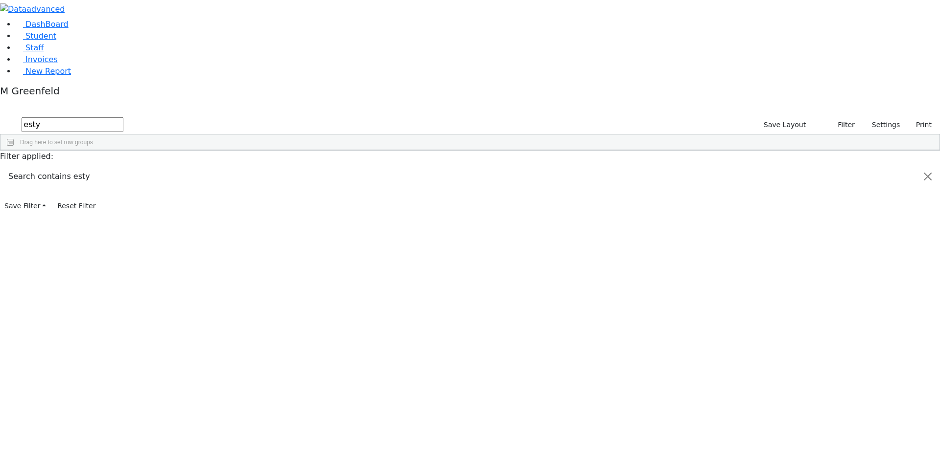
drag, startPoint x: 466, startPoint y: 66, endPoint x: 213, endPoint y: 99, distance: 255.1
click at [213, 134] on div "Drag here to set row groups Drag here to set column labels Id Last Name First N…" at bounding box center [470, 142] width 940 height 17
click at [123, 117] on input "esty" at bounding box center [73, 124] width 102 height 15
type input "est"
click at [229, 235] on div "Speech Therapist" at bounding box center [200, 242] width 58 height 14
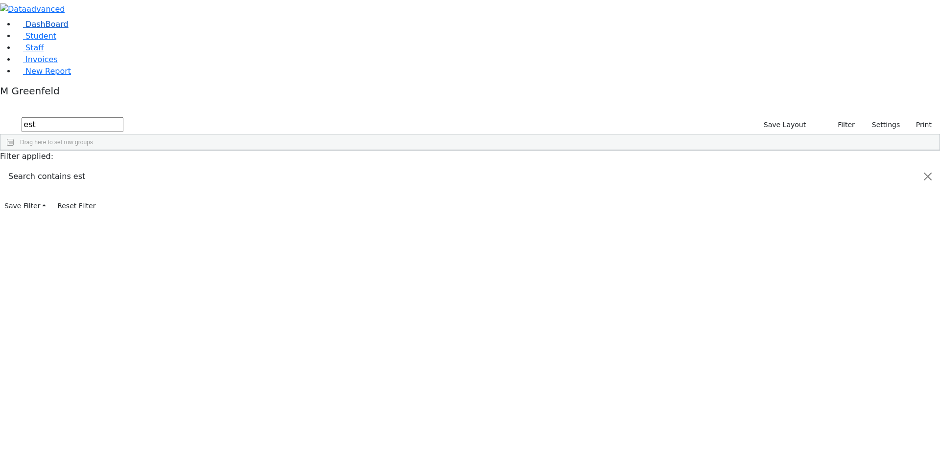
drag, startPoint x: 196, startPoint y: 36, endPoint x: 68, endPoint y: 43, distance: 128.4
click at [68, 43] on div "DashBoard Student Staff Invoices New Report 25" at bounding box center [470, 107] width 940 height 214
click at [833, 117] on button "Filter" at bounding box center [842, 124] width 34 height 15
click at [56, 41] on link "Student" at bounding box center [36, 35] width 41 height 9
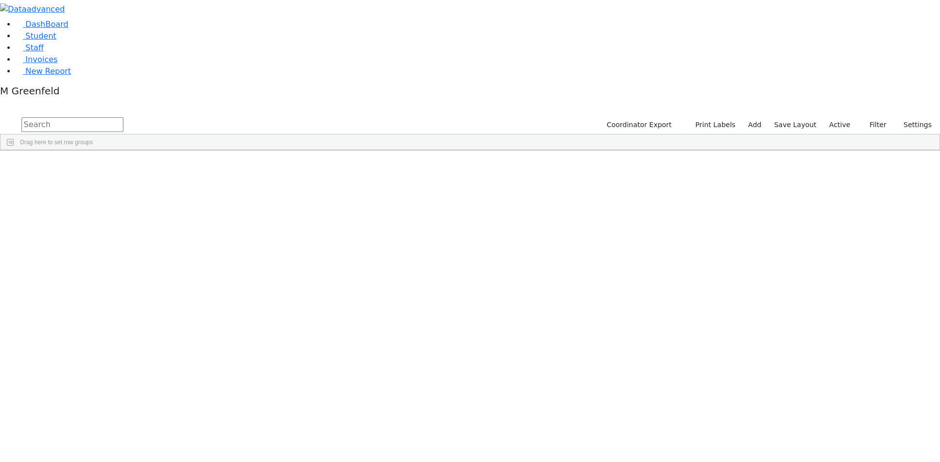
click at [845, 117] on label "Active" at bounding box center [840, 124] width 30 height 15
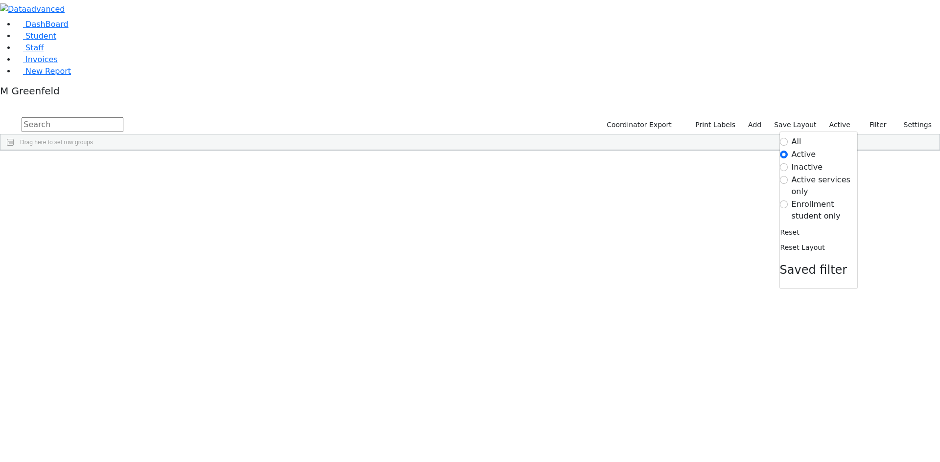
click at [813, 199] on label "Enrollment student only" at bounding box center [824, 210] width 66 height 23
click at [787, 201] on input "Enrollment student only" at bounding box center [784, 205] width 8 height 8
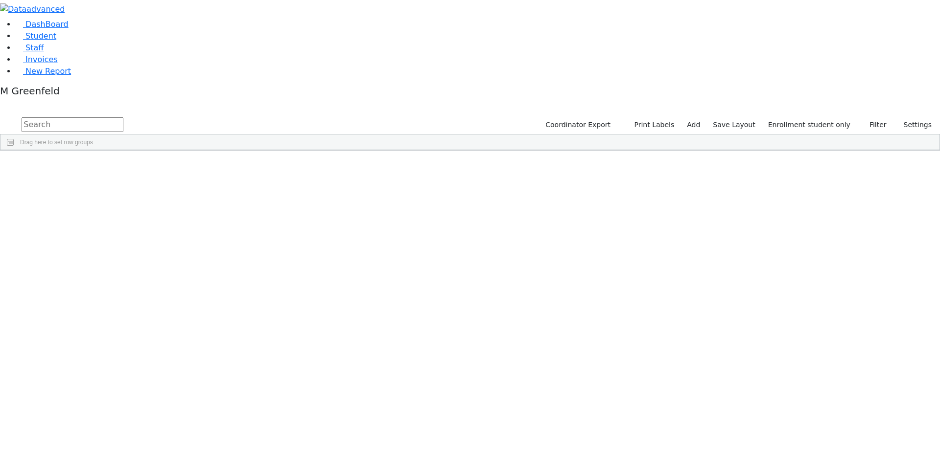
scroll to position [155, 0]
click at [98, 422] on div "Samet" at bounding box center [74, 429] width 47 height 14
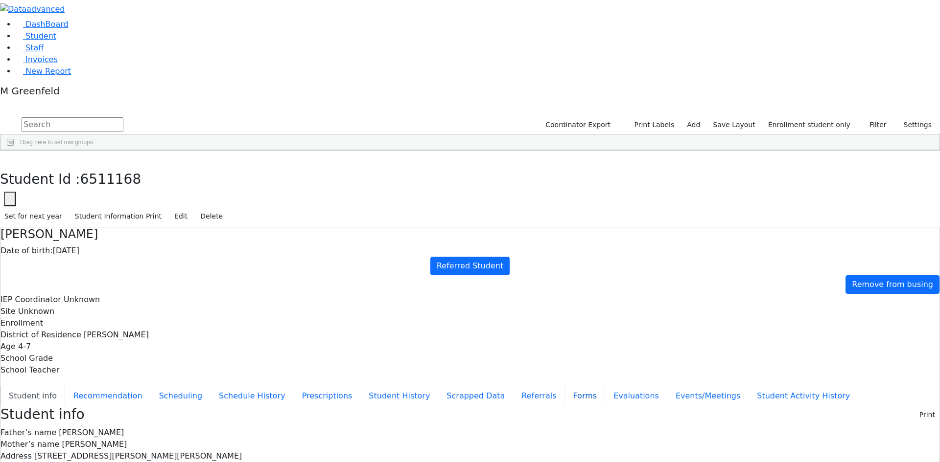
click at [564, 386] on button "Forms" at bounding box center [584, 396] width 41 height 21
type input "[PERSON_NAME]"
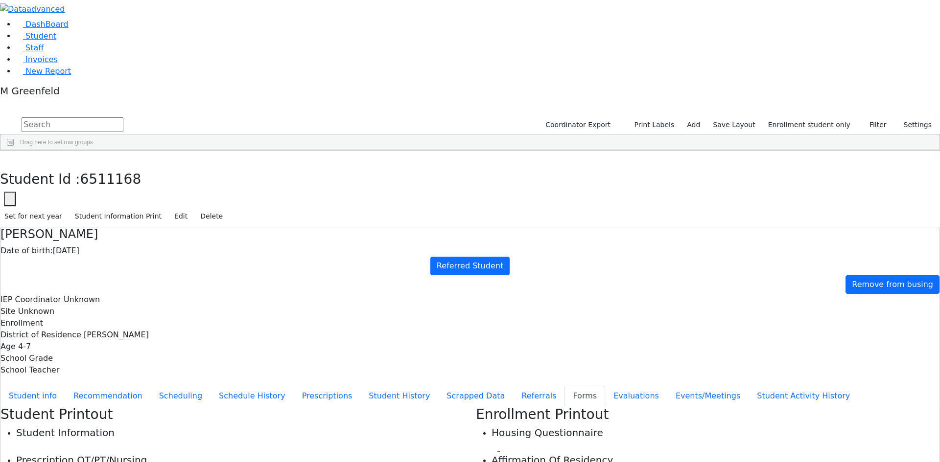
click at [65, 386] on button "Student info" at bounding box center [32, 396] width 65 height 21
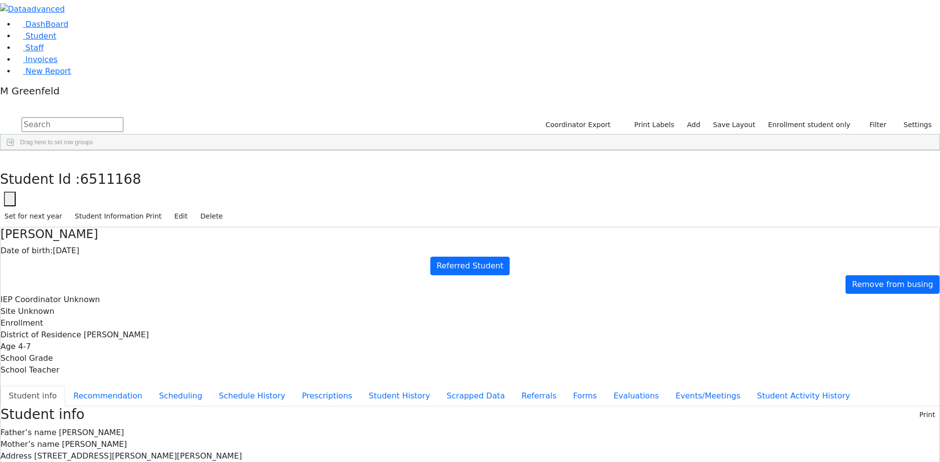
click at [192, 151] on div "Student Id : 6511168 Student Id 6511168 Cancel Save Set for next year Student I…" at bounding box center [470, 189] width 940 height 76
click at [14, 151] on button "button" at bounding box center [7, 161] width 14 height 21
click at [56, 41] on link "Student" at bounding box center [36, 35] width 41 height 9
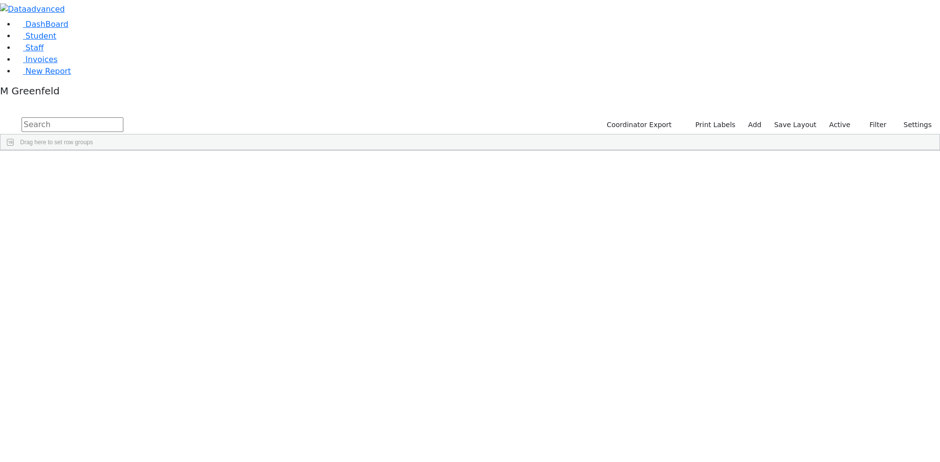
click at [123, 117] on input "text" at bounding box center [73, 124] width 102 height 15
type input "moshe"
click at [145, 440] on div "Moshe" at bounding box center [121, 447] width 47 height 14
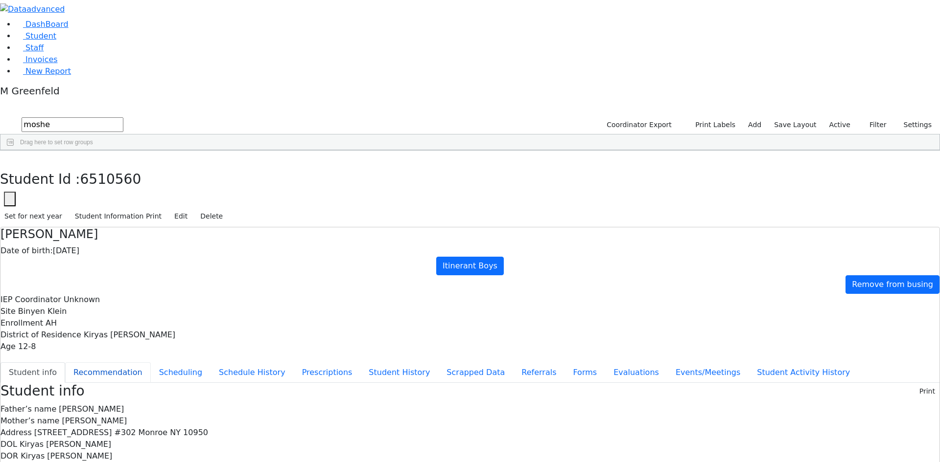
click at [151, 363] on button "Recommendation" at bounding box center [108, 373] width 86 height 21
checkbox input "true"
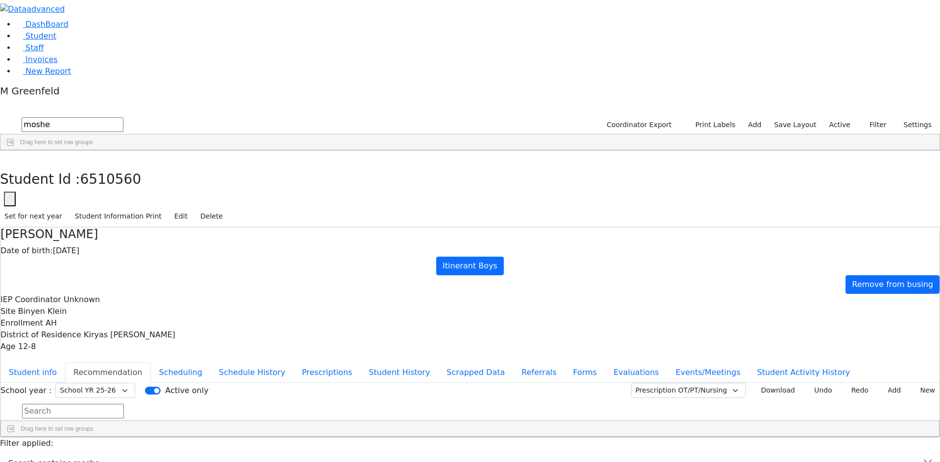
type input "2025-10-20"
click at [210, 363] on button "Scheduling" at bounding box center [181, 373] width 60 height 21
click at [65, 363] on button "Student info" at bounding box center [32, 373] width 65 height 21
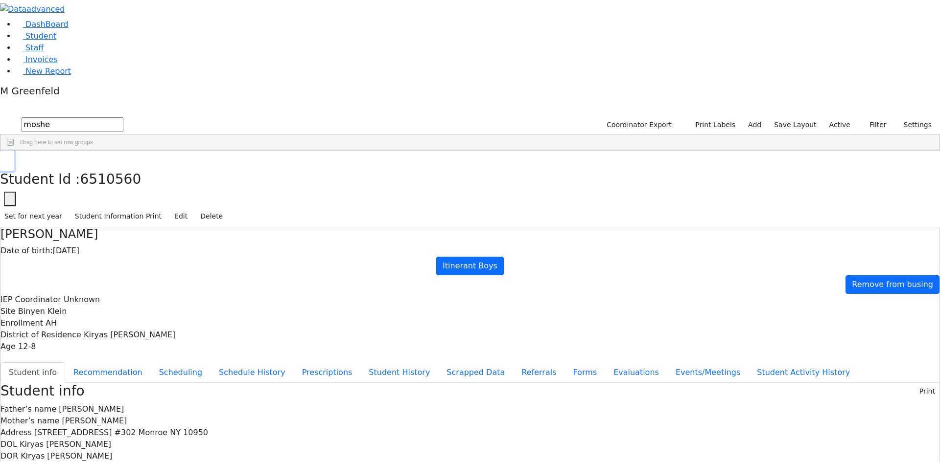
click at [14, 151] on button "button" at bounding box center [7, 161] width 14 height 21
drag, startPoint x: 184, startPoint y: 37, endPoint x: 120, endPoint y: 38, distance: 63.6
click at [114, 40] on div "DashBoard Student Staff Invoices New Report 31" at bounding box center [470, 420] width 940 height 841
click at [34, 29] on link "DashBoard" at bounding box center [42, 24] width 53 height 9
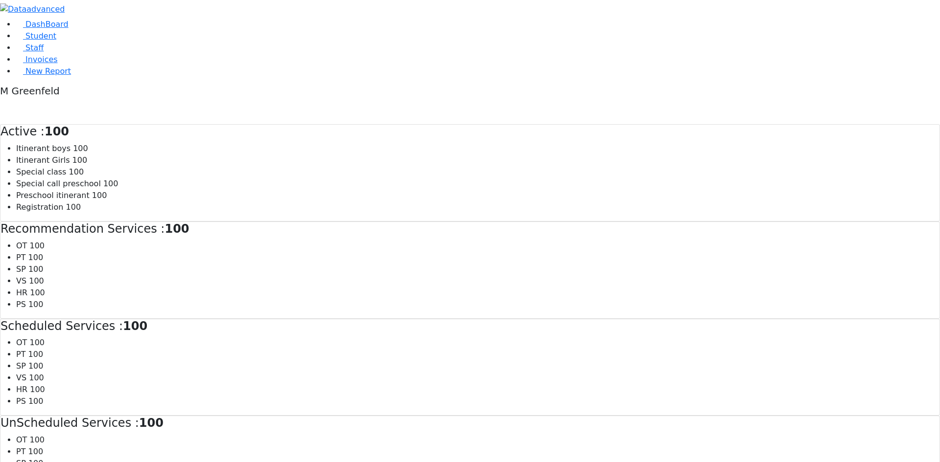
click at [43, 41] on span "Student" at bounding box center [40, 35] width 31 height 9
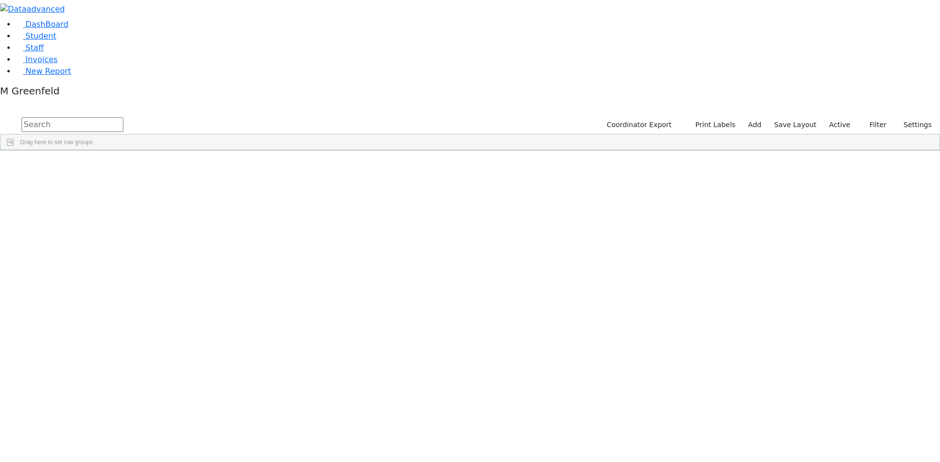
click at [123, 117] on input "text" at bounding box center [73, 124] width 102 height 15
type input "[PERSON_NAME]"
click at [145, 180] on div "Elya" at bounding box center [121, 187] width 47 height 14
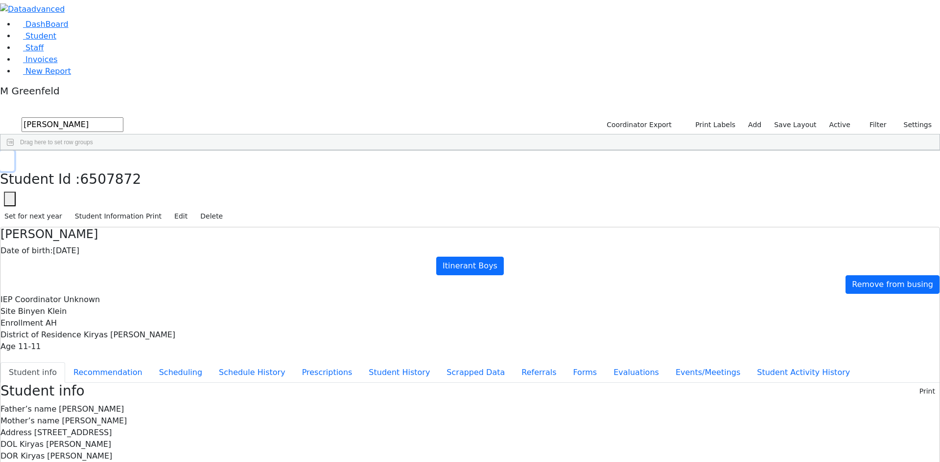
click at [14, 151] on button "button" at bounding box center [7, 161] width 14 height 21
click at [56, 41] on link "Student" at bounding box center [36, 35] width 41 height 9
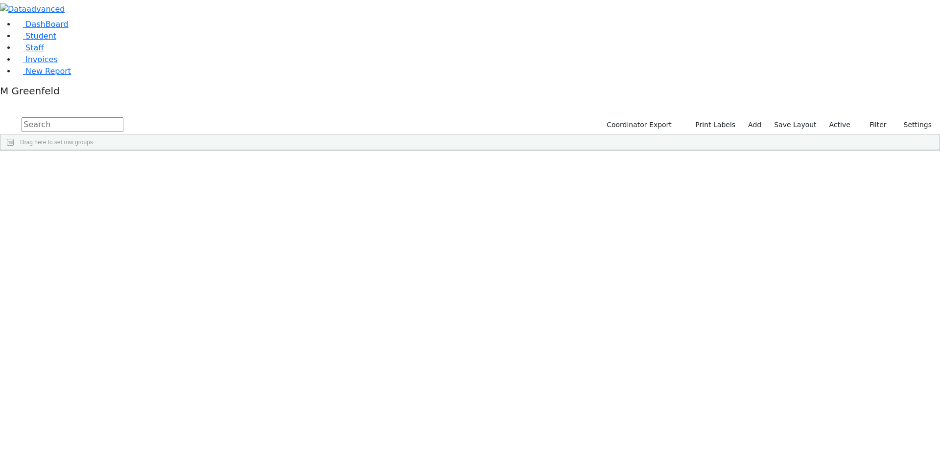
click at [123, 117] on input "text" at bounding box center [73, 124] width 102 height 15
click at [56, 41] on link "Student" at bounding box center [36, 35] width 41 height 9
click at [835, 117] on label "Active" at bounding box center [840, 124] width 30 height 15
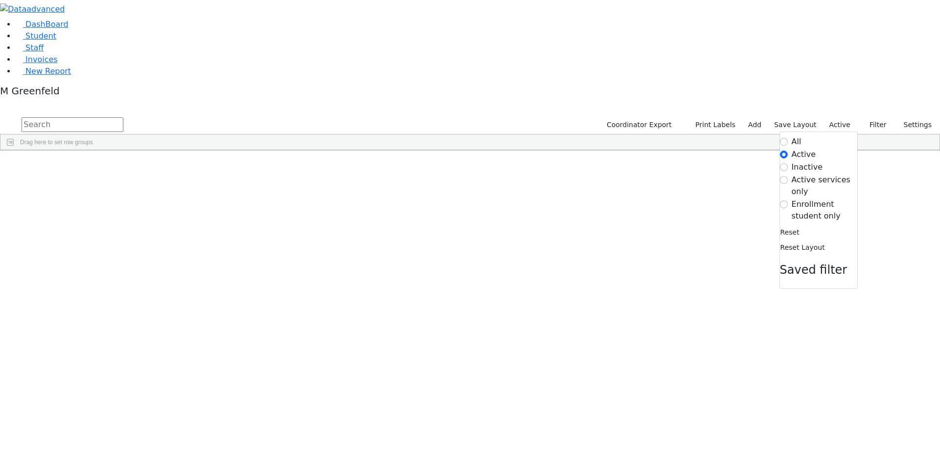
click at [798, 199] on label "Enrollment student only" at bounding box center [824, 210] width 66 height 23
click at [787, 201] on input "Enrollment student only" at bounding box center [784, 205] width 8 height 8
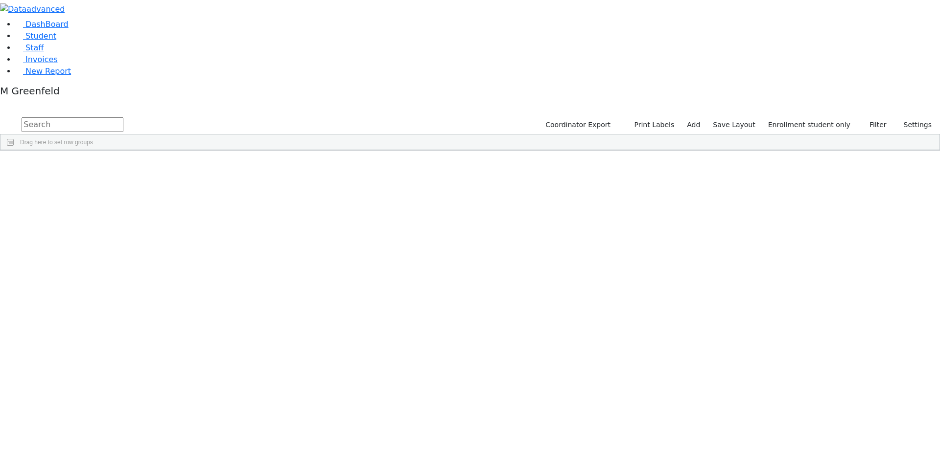
scroll to position [155, 0]
click at [98, 422] on div "Samet" at bounding box center [74, 429] width 47 height 14
click at [16, 41] on link "Student" at bounding box center [36, 35] width 41 height 9
click at [870, 117] on button "Filter" at bounding box center [873, 124] width 34 height 15
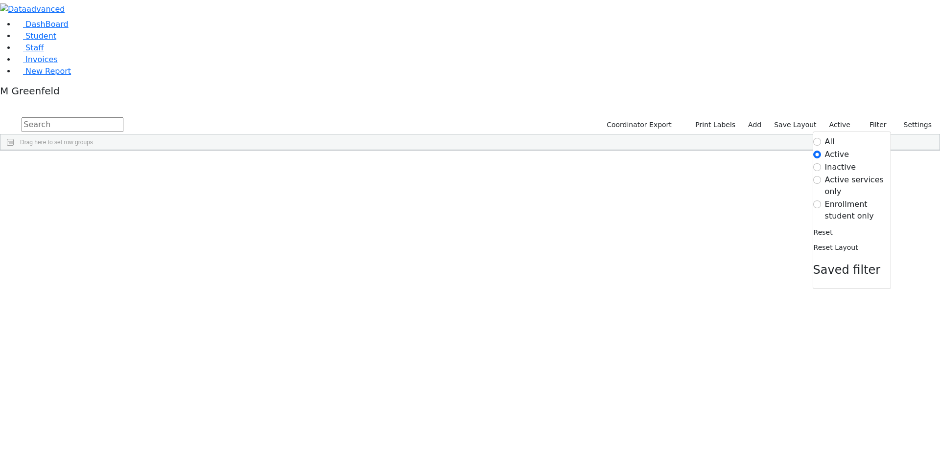
click at [849, 199] on label "Enrollment student only" at bounding box center [858, 210] width 66 height 23
click at [821, 201] on input "Enrollment student only" at bounding box center [817, 205] width 8 height 8
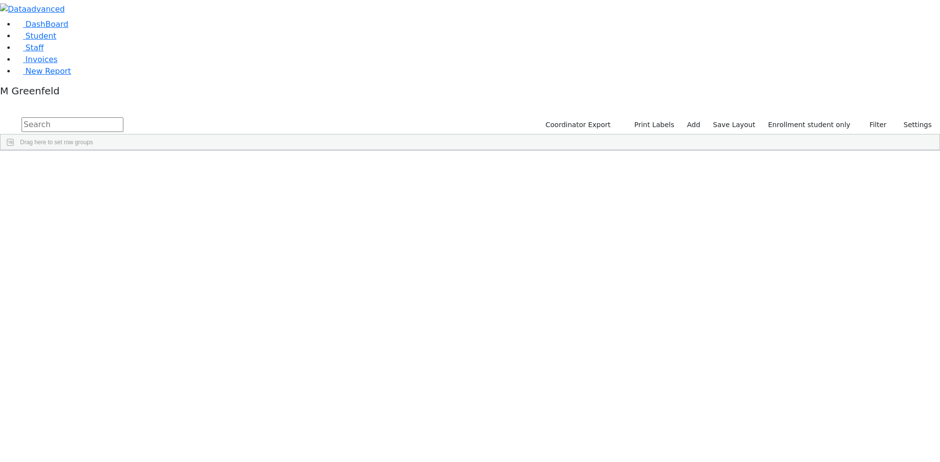
scroll to position [155, 0]
click at [145, 230] on div "Baila" at bounding box center [121, 237] width 47 height 14
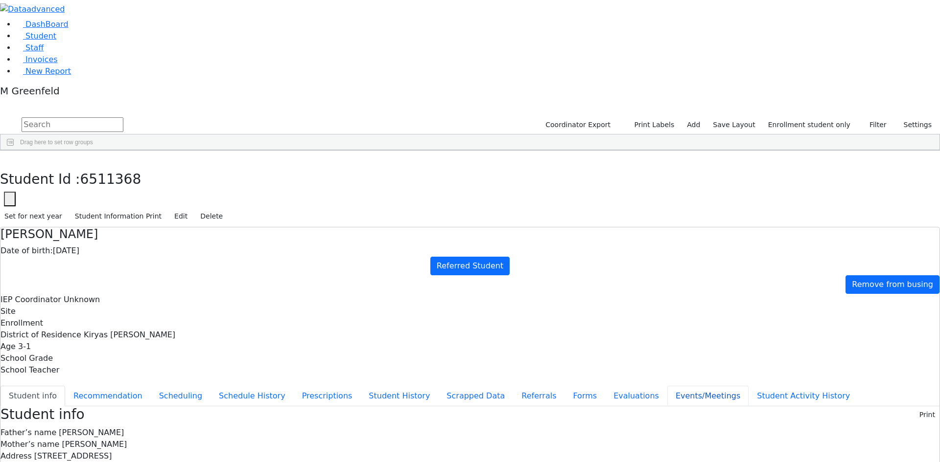
click at [667, 386] on button "Events/Meetings" at bounding box center [707, 396] width 81 height 21
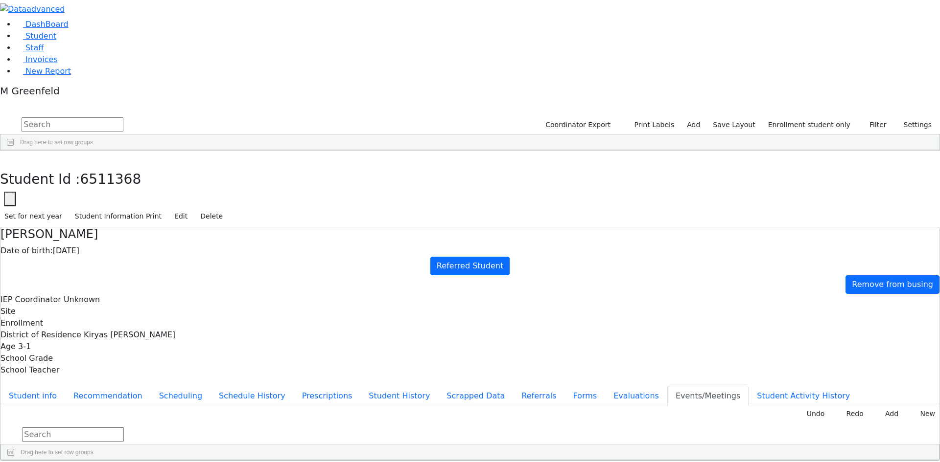
scroll to position [8, 0]
click at [10, 159] on icon "button" at bounding box center [6, 162] width 5 height 6
click at [98, 422] on div "Samet" at bounding box center [74, 429] width 47 height 14
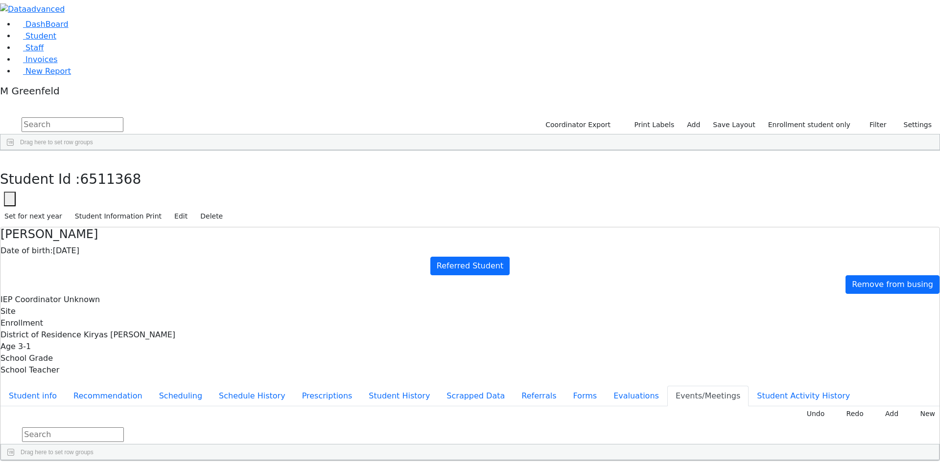
click at [145, 422] on div "Leah" at bounding box center [121, 429] width 47 height 14
click at [151, 386] on button "Recommendation" at bounding box center [108, 396] width 86 height 21
checkbox input "true"
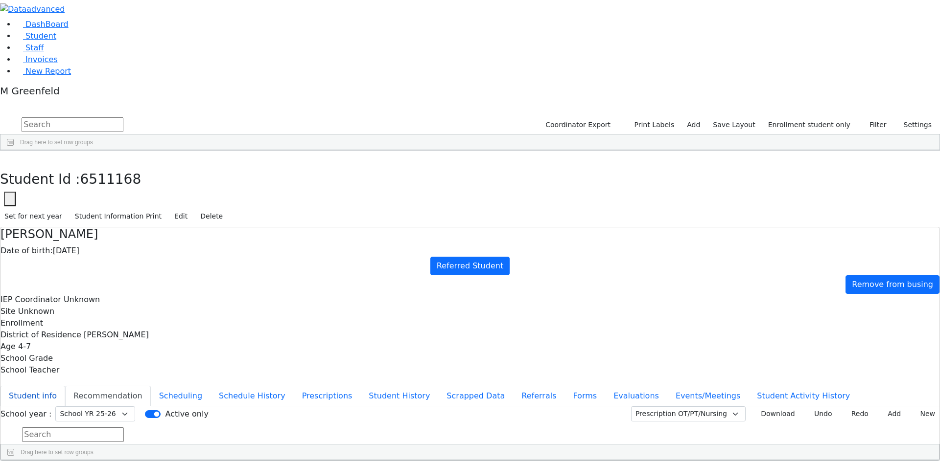
click at [65, 386] on button "Student info" at bounding box center [32, 396] width 65 height 21
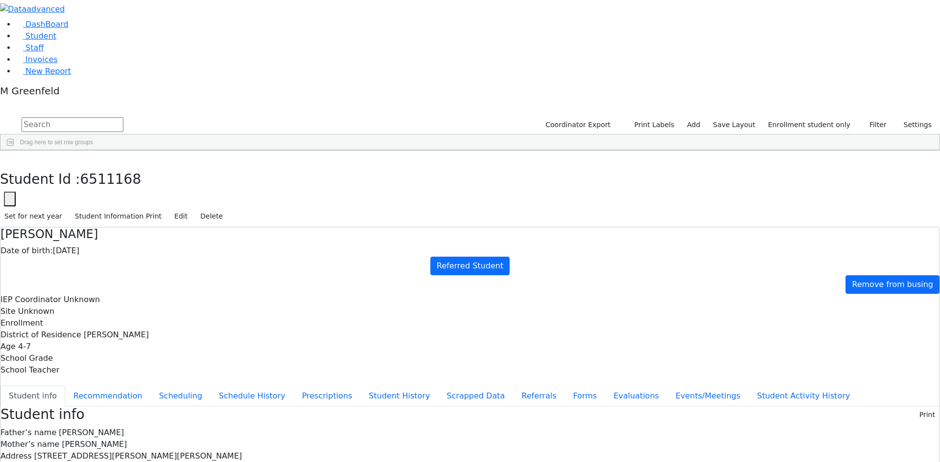
scroll to position [23, 0]
click at [192, 209] on button "Edit" at bounding box center [181, 216] width 22 height 15
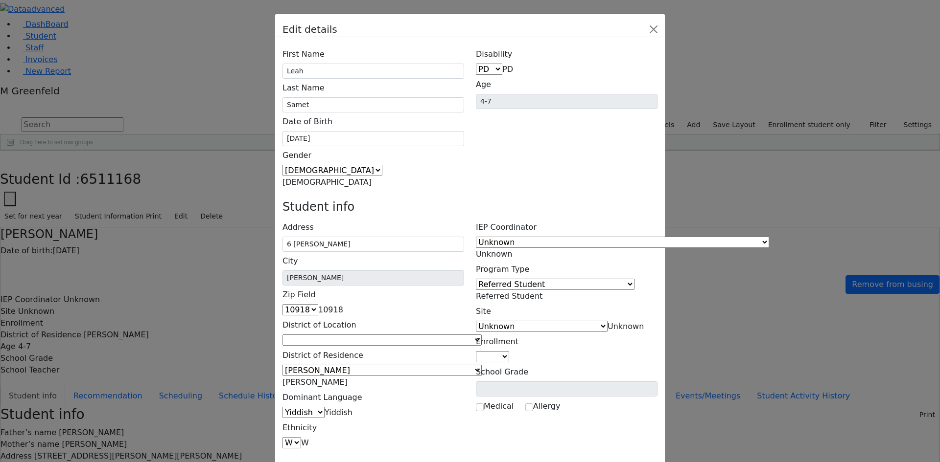
type input "4"
type input "1091"
select select "10918"
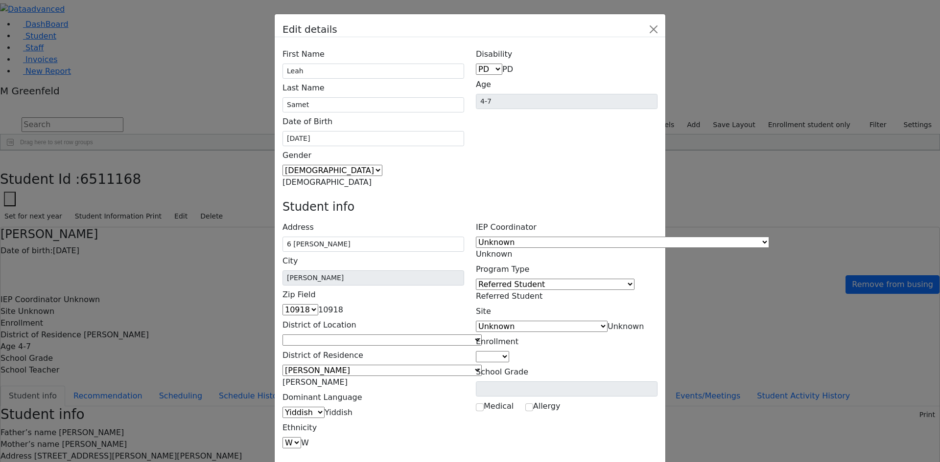
type input "10918"
select select "10918"
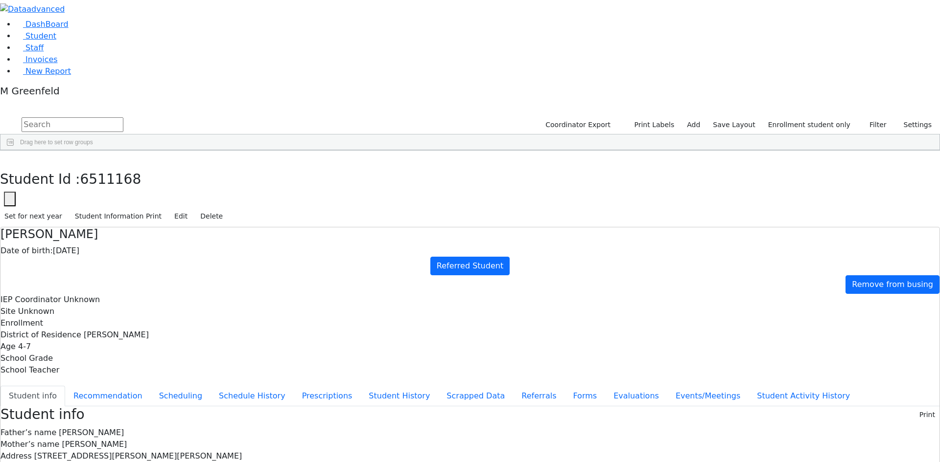
scroll to position [23, 0]
click at [513, 386] on button "Referrals" at bounding box center [538, 396] width 51 height 21
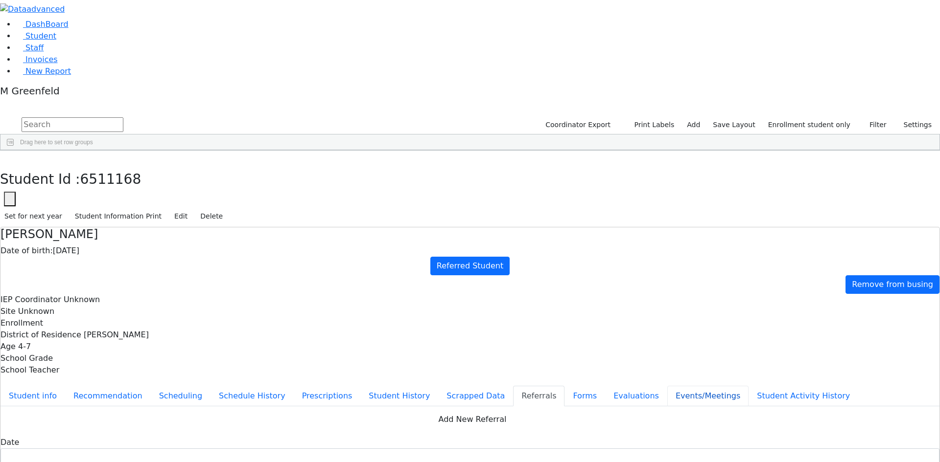
click at [667, 386] on button "Events/Meetings" at bounding box center [707, 396] width 81 height 21
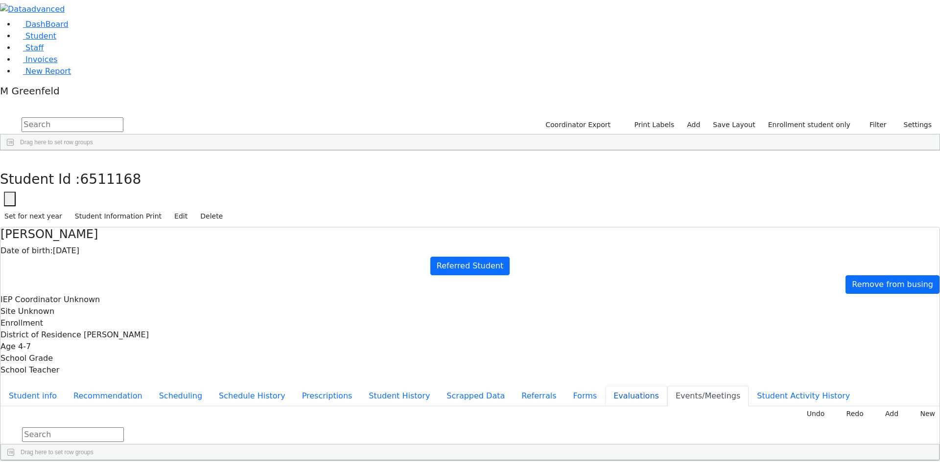
click at [605, 386] on button "Evaluations" at bounding box center [636, 396] width 62 height 21
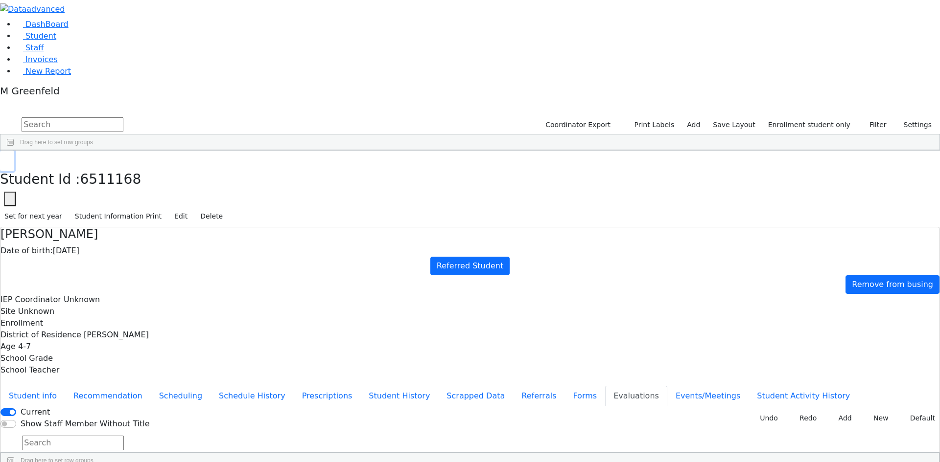
click at [14, 151] on button "button" at bounding box center [7, 161] width 14 height 21
click at [51, 41] on link "Student" at bounding box center [36, 35] width 41 height 9
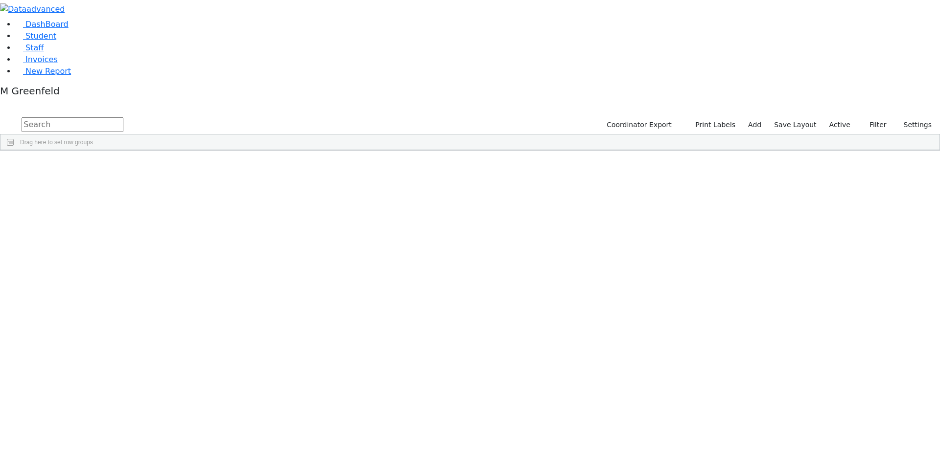
click at [123, 117] on input "text" at bounding box center [73, 124] width 102 height 15
type input "Heiml"
click at [0, 115] on button "submit" at bounding box center [9, 124] width 19 height 19
click at [145, 166] on div "[PERSON_NAME]" at bounding box center [121, 173] width 47 height 14
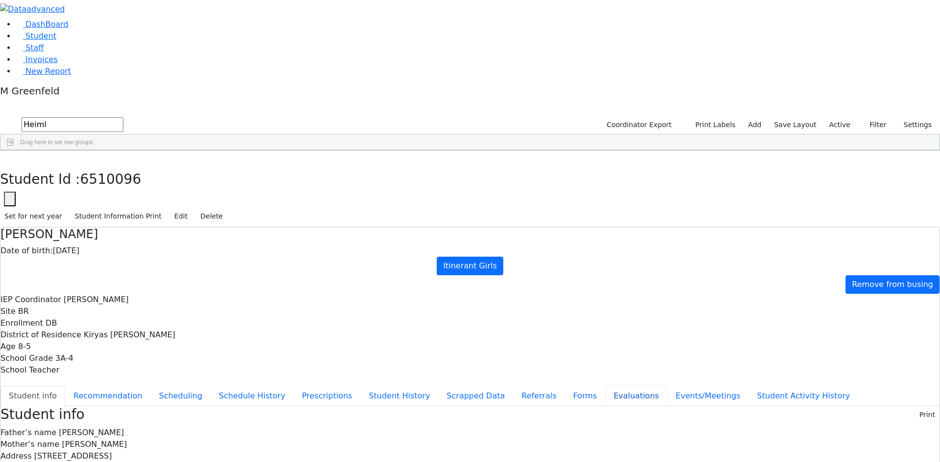
click at [605, 386] on button "Evaluations" at bounding box center [636, 396] width 62 height 21
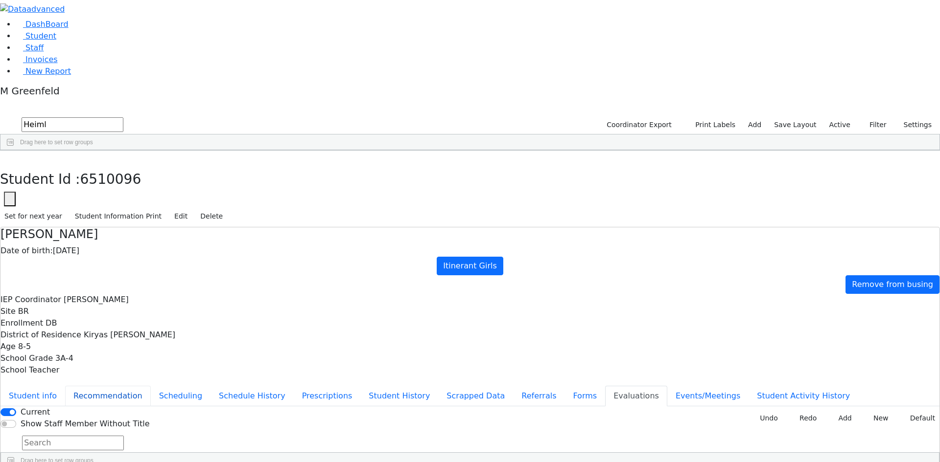
click at [151, 386] on button "Recommendation" at bounding box center [108, 396] width 86 height 21
checkbox input "true"
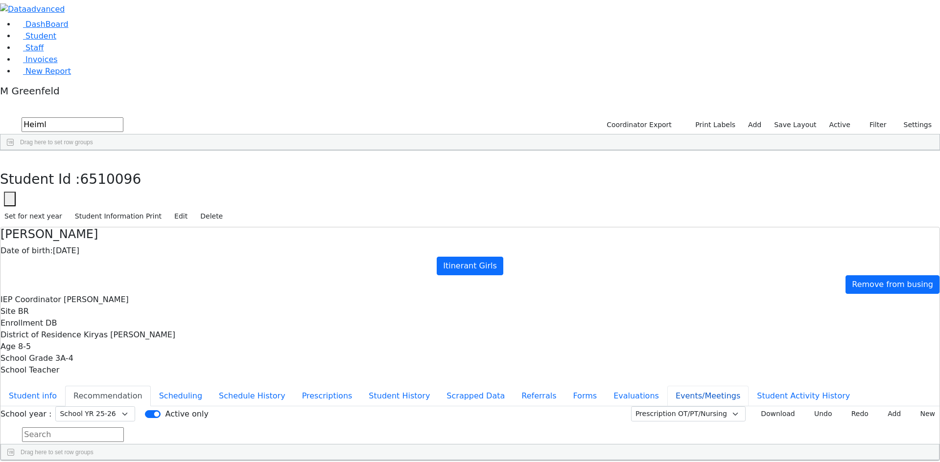
click at [667, 386] on button "Events/Meetings" at bounding box center [707, 396] width 81 height 21
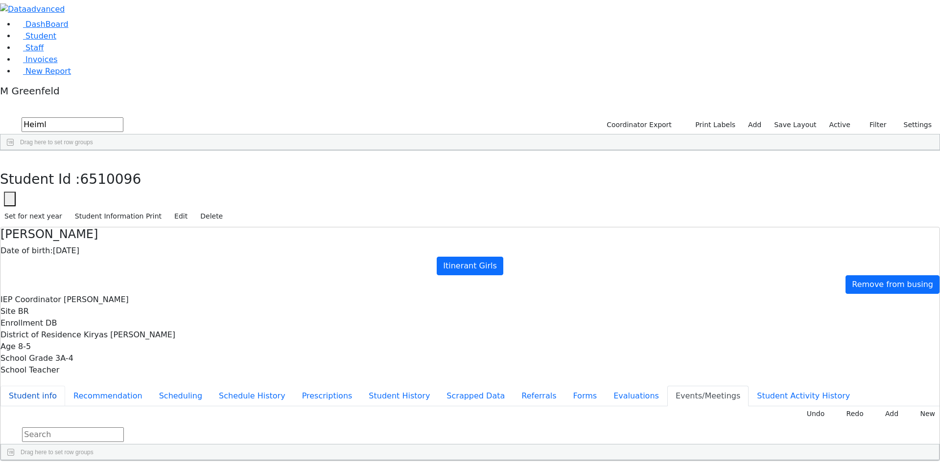
click at [65, 386] on button "Student info" at bounding box center [32, 396] width 65 height 21
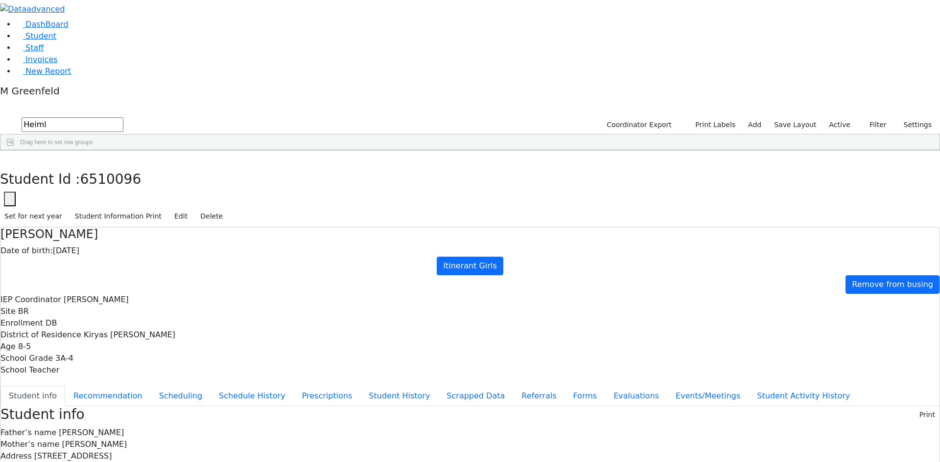
drag, startPoint x: 514, startPoint y: 391, endPoint x: 642, endPoint y: 400, distance: 128.5
copy span "syamymsh@gmail.com"
click at [513, 386] on button "Referrals" at bounding box center [538, 396] width 51 height 21
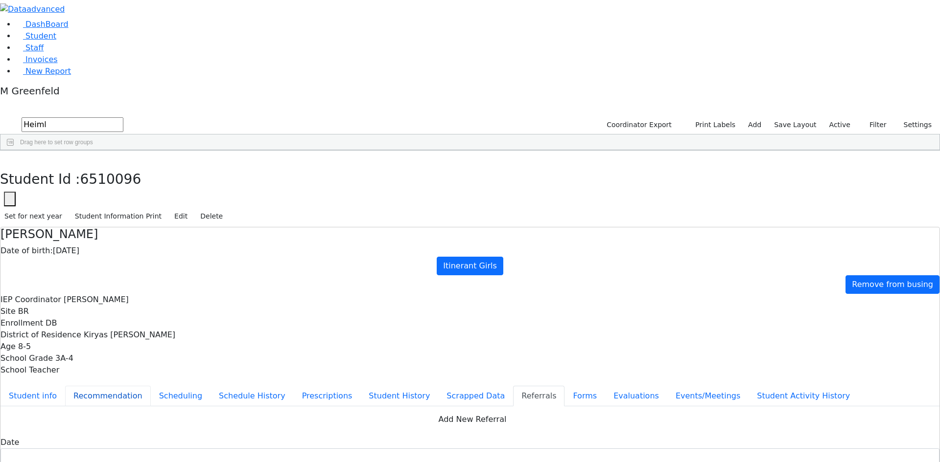
click at [151, 386] on button "Recommendation" at bounding box center [108, 396] width 86 height 21
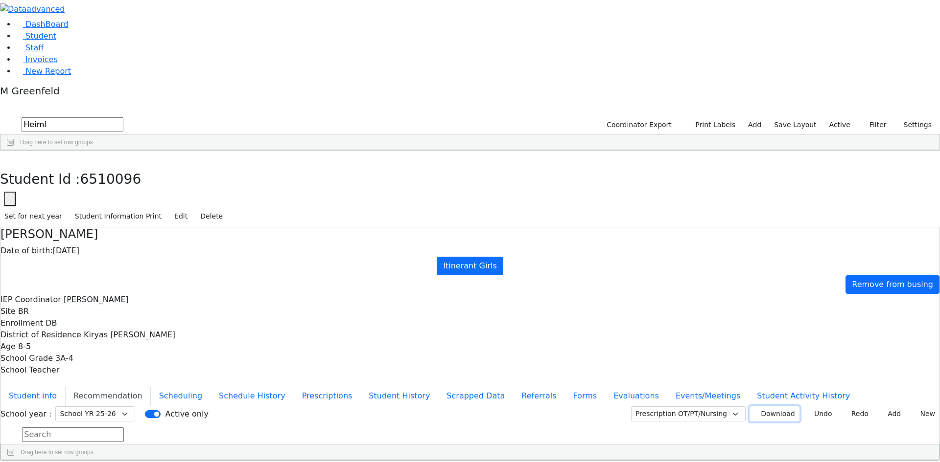
click at [773, 407] on button "Download" at bounding box center [774, 414] width 50 height 15
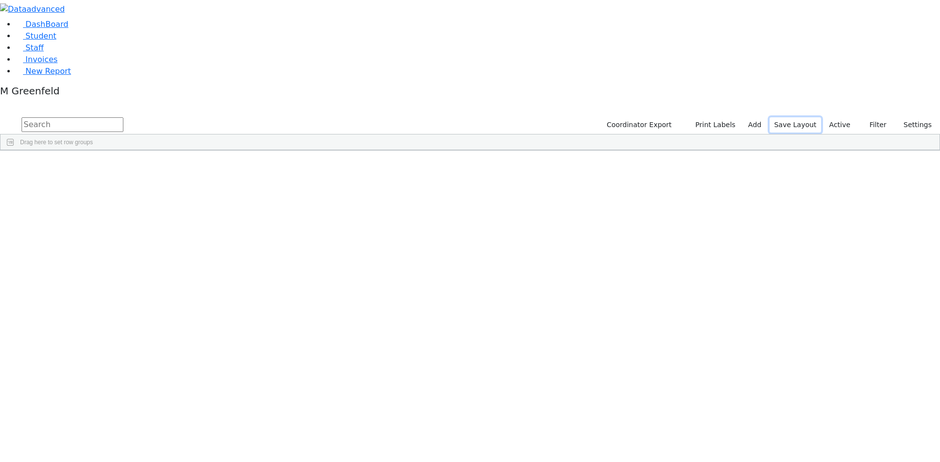
click at [819, 117] on button "Save Layout" at bounding box center [794, 124] width 51 height 15
click at [832, 117] on label "Active" at bounding box center [840, 124] width 30 height 15
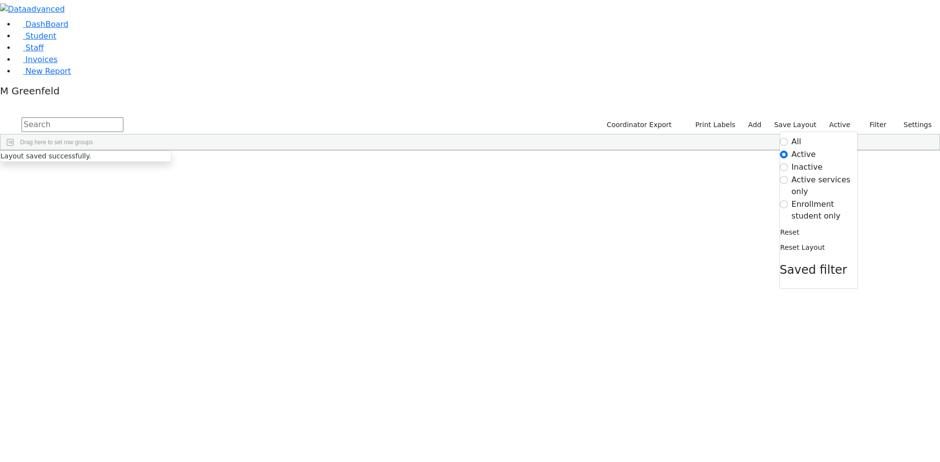
click at [808, 199] on label "Enrollment student only" at bounding box center [824, 210] width 66 height 23
click at [787, 201] on input "Enrollment student only" at bounding box center [784, 205] width 8 height 8
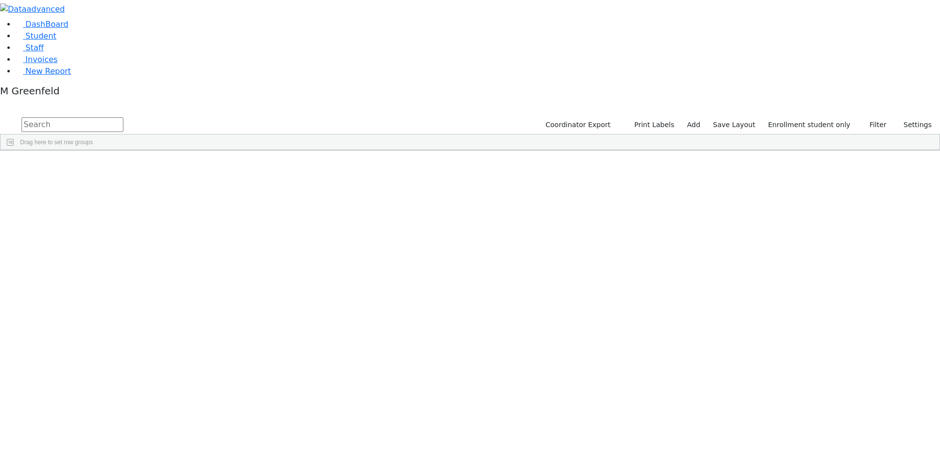
click at [123, 117] on input "text" at bounding box center [73, 124] width 102 height 15
click at [145, 313] on div "Etty" at bounding box center [121, 320] width 47 height 14
click at [145, 395] on div "[PERSON_NAME]" at bounding box center [121, 402] width 47 height 14
click at [192, 409] on div "[DATE]" at bounding box center [168, 416] width 47 height 14
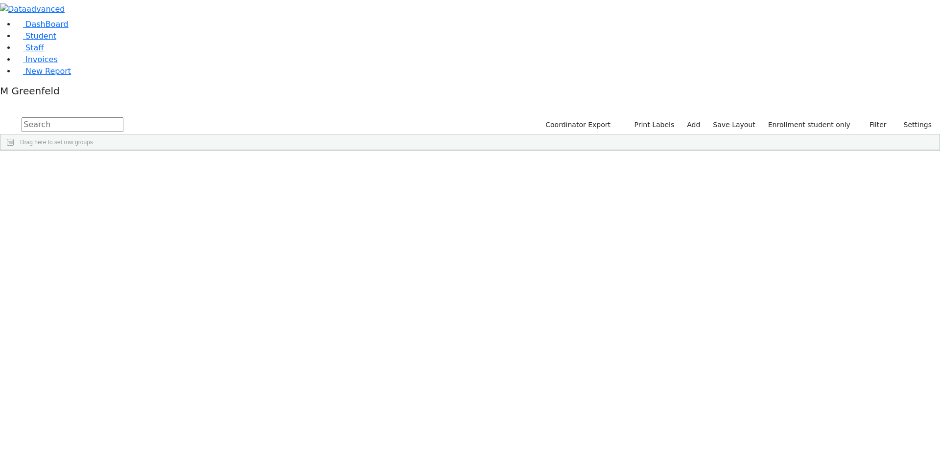
click at [98, 422] on div "Samet" at bounding box center [74, 429] width 47 height 14
click at [46, 41] on link "Student" at bounding box center [36, 35] width 41 height 9
